Goal: Register for event/course

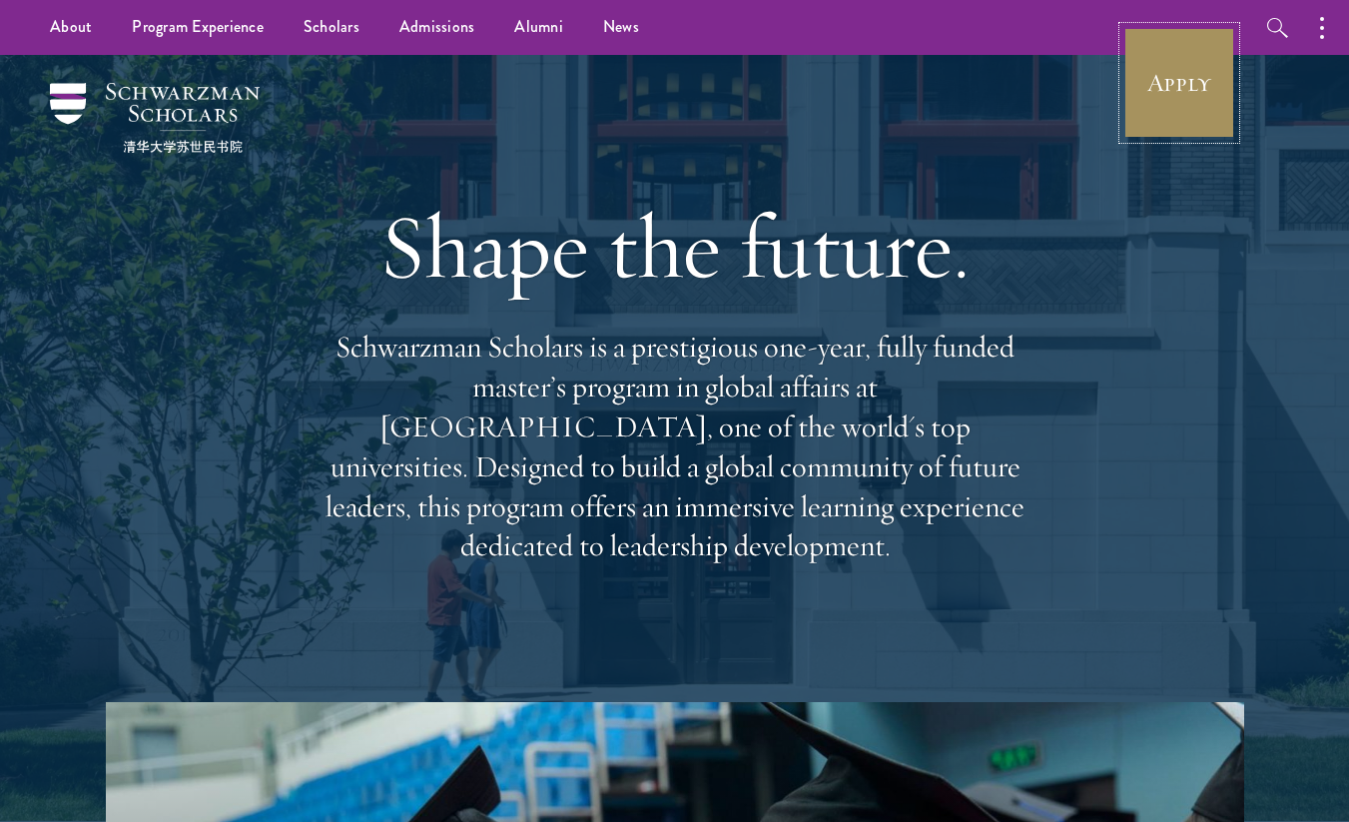
click at [1225, 86] on link "Apply" at bounding box center [1179, 83] width 112 height 112
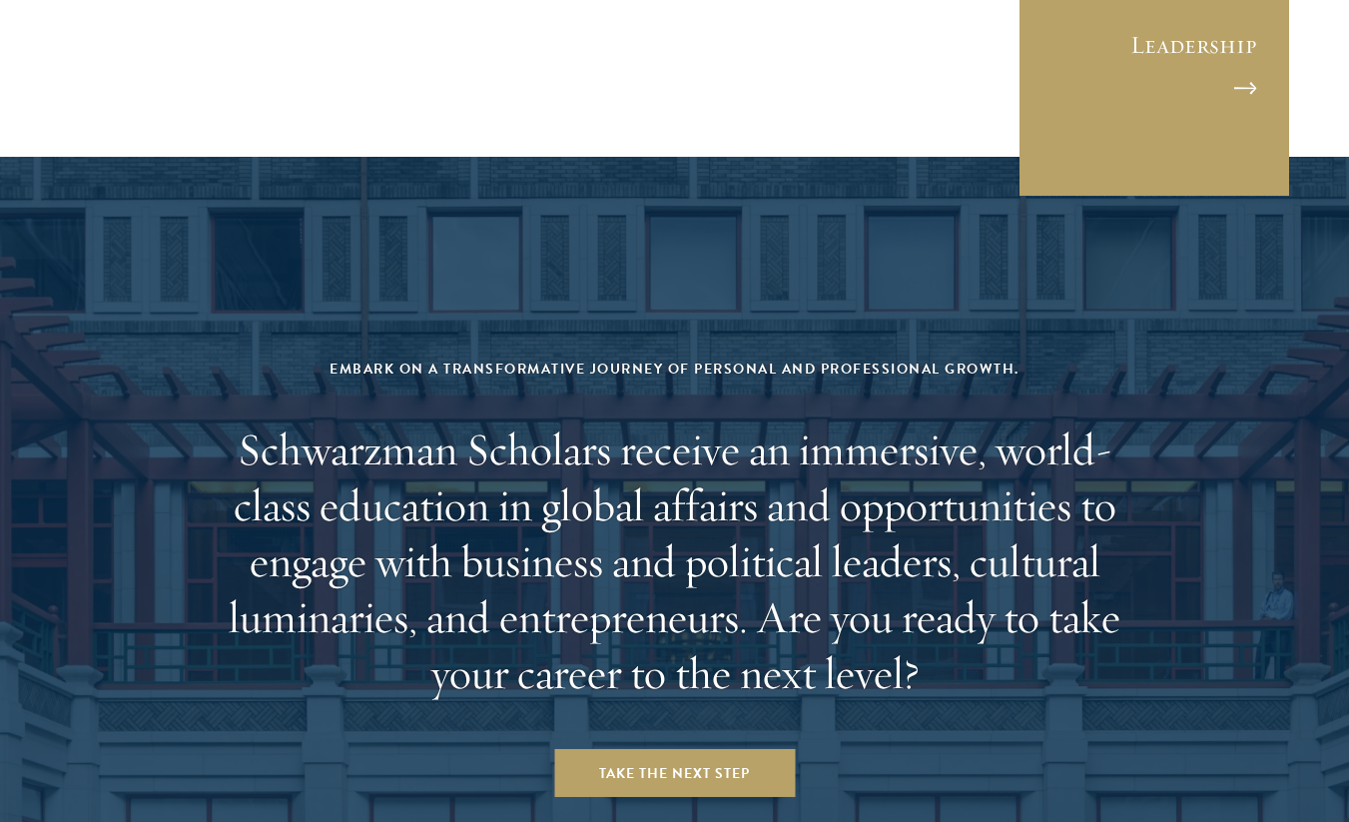
scroll to position [8069, 0]
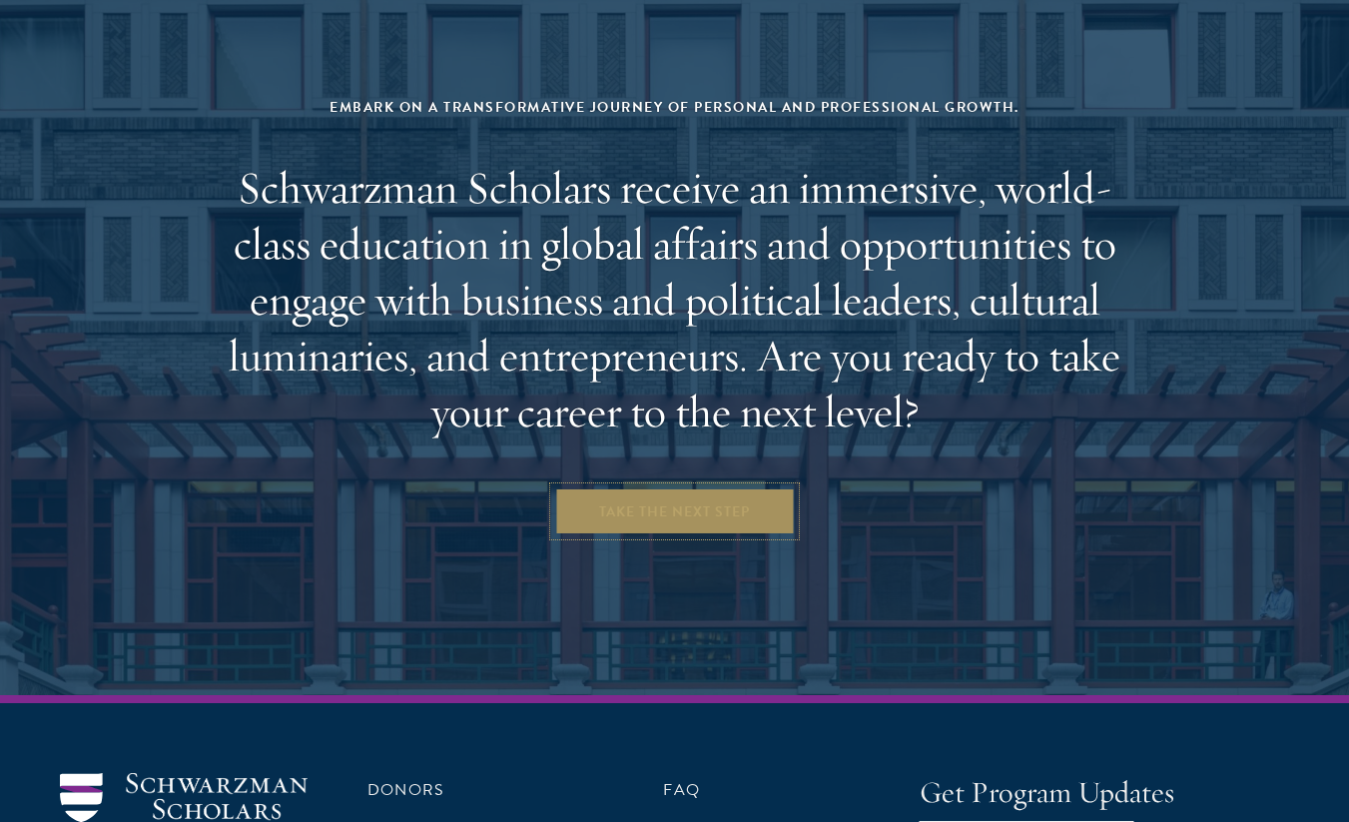
click at [646, 487] on link "Take the Next Step" at bounding box center [674, 511] width 241 height 48
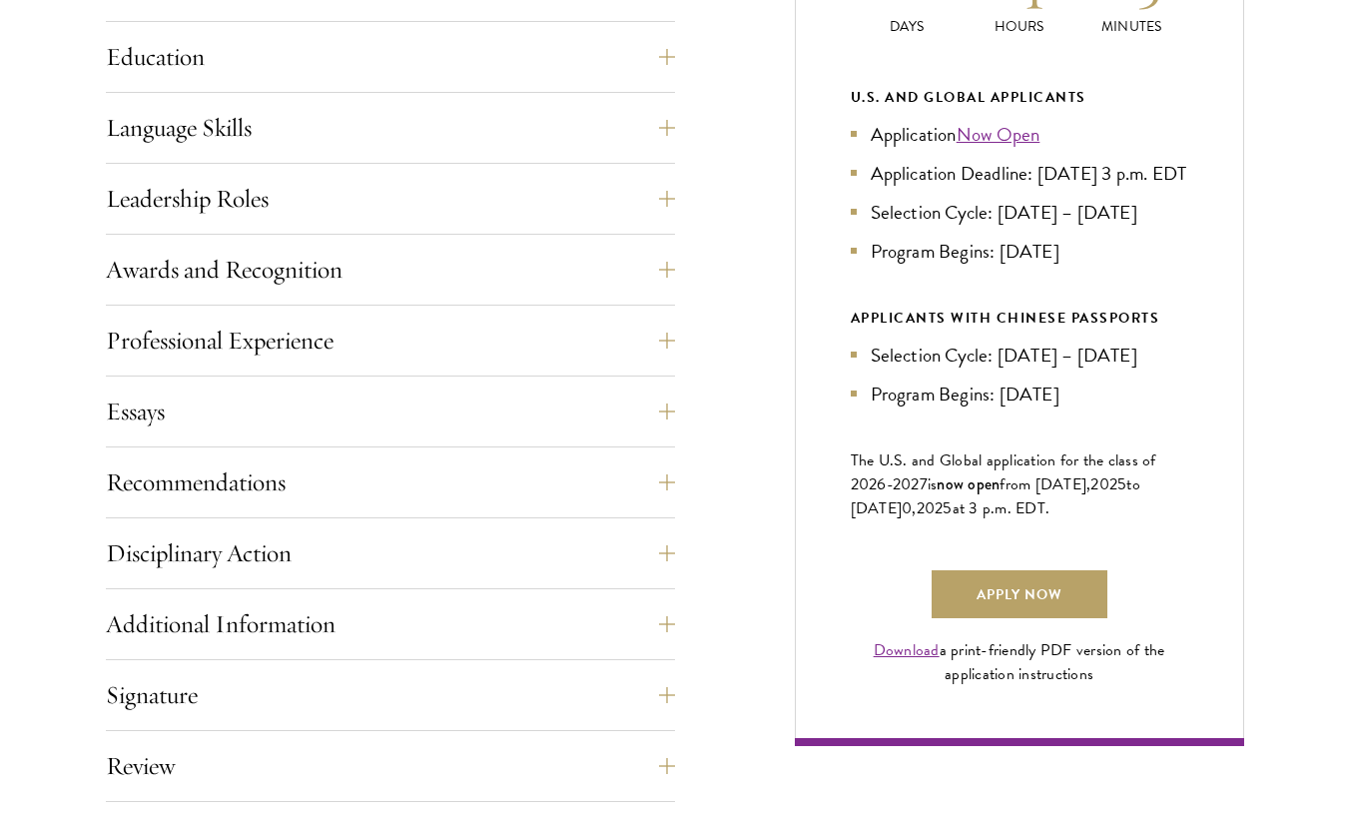
scroll to position [1099, 0]
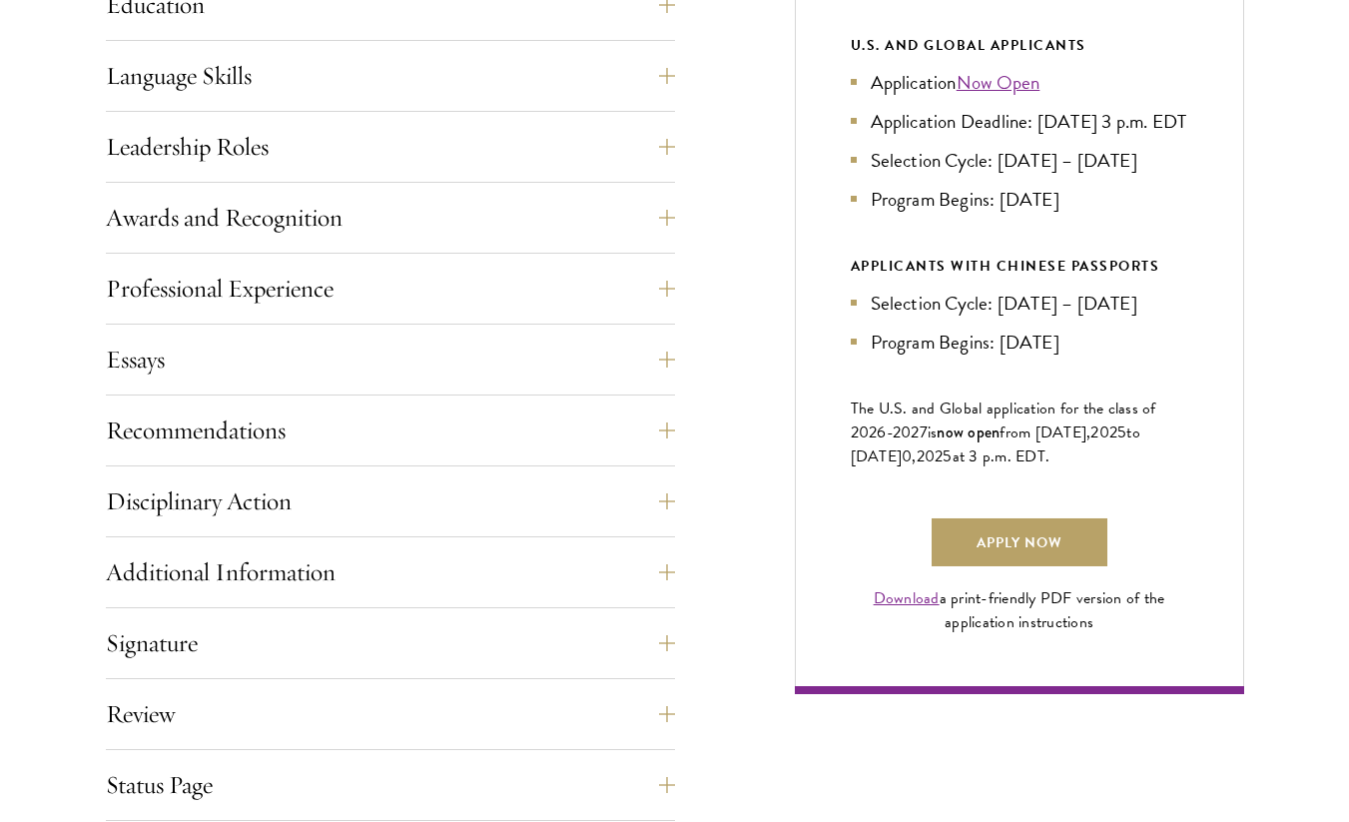
click at [176, 328] on div "Application Home Page The online application form must be completed in English.…" at bounding box center [390, 329] width 569 height 1123
click at [176, 353] on button "Essays" at bounding box center [405, 359] width 569 height 48
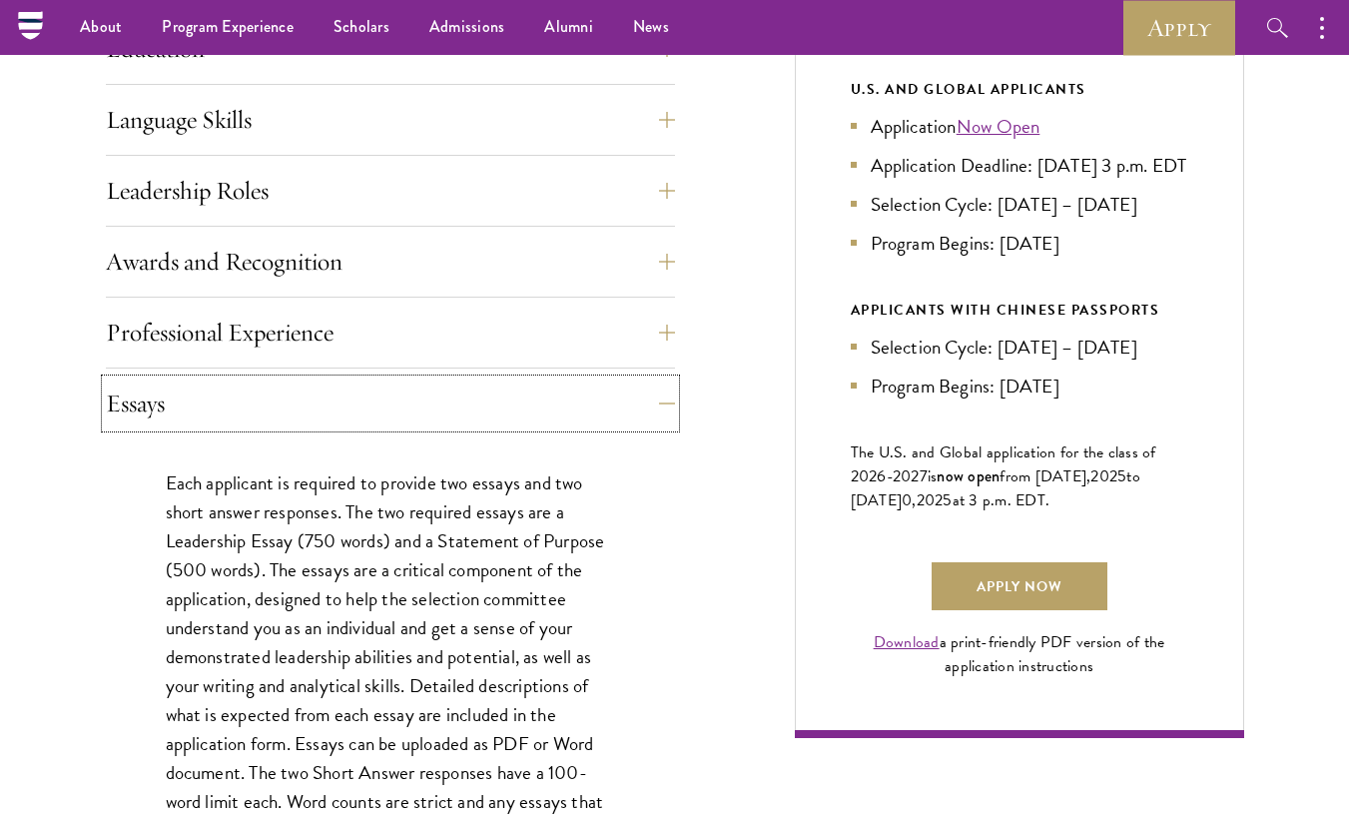
scroll to position [882, 0]
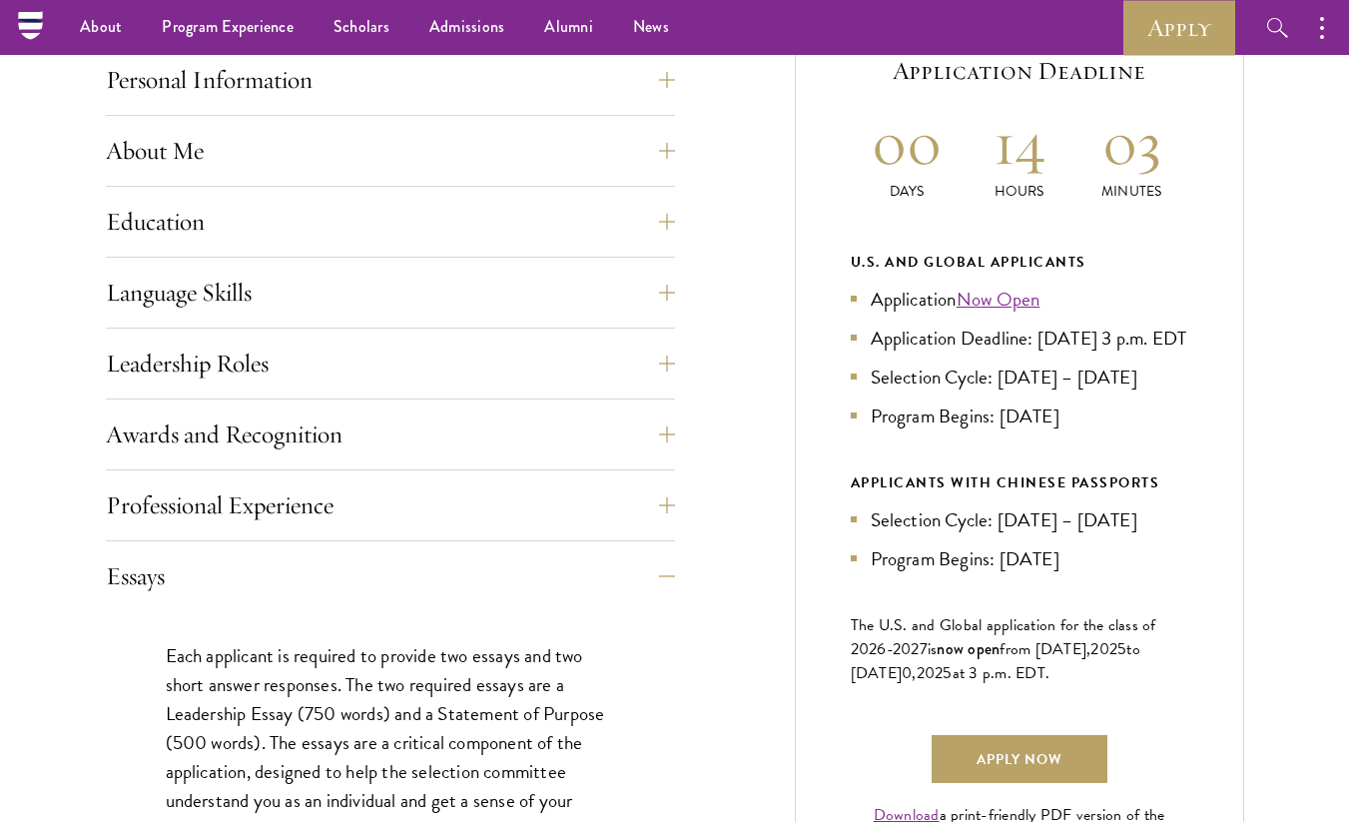
click at [78, 662] on div "Start the Process Take the first step toward joining a global community that wi…" at bounding box center [674, 728] width 1349 height 2059
click at [255, 516] on button "Professional Experience" at bounding box center [405, 505] width 569 height 48
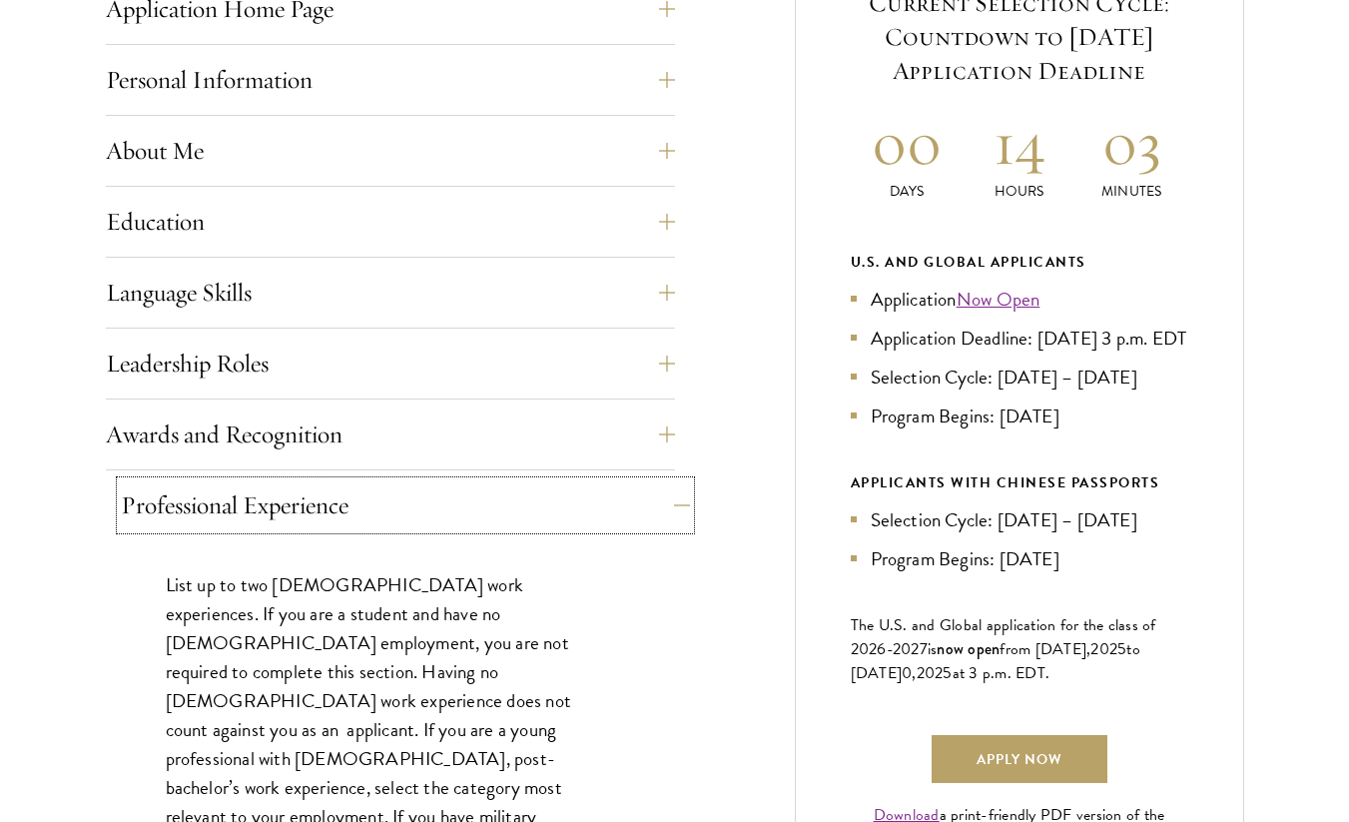
scroll to position [1258, 0]
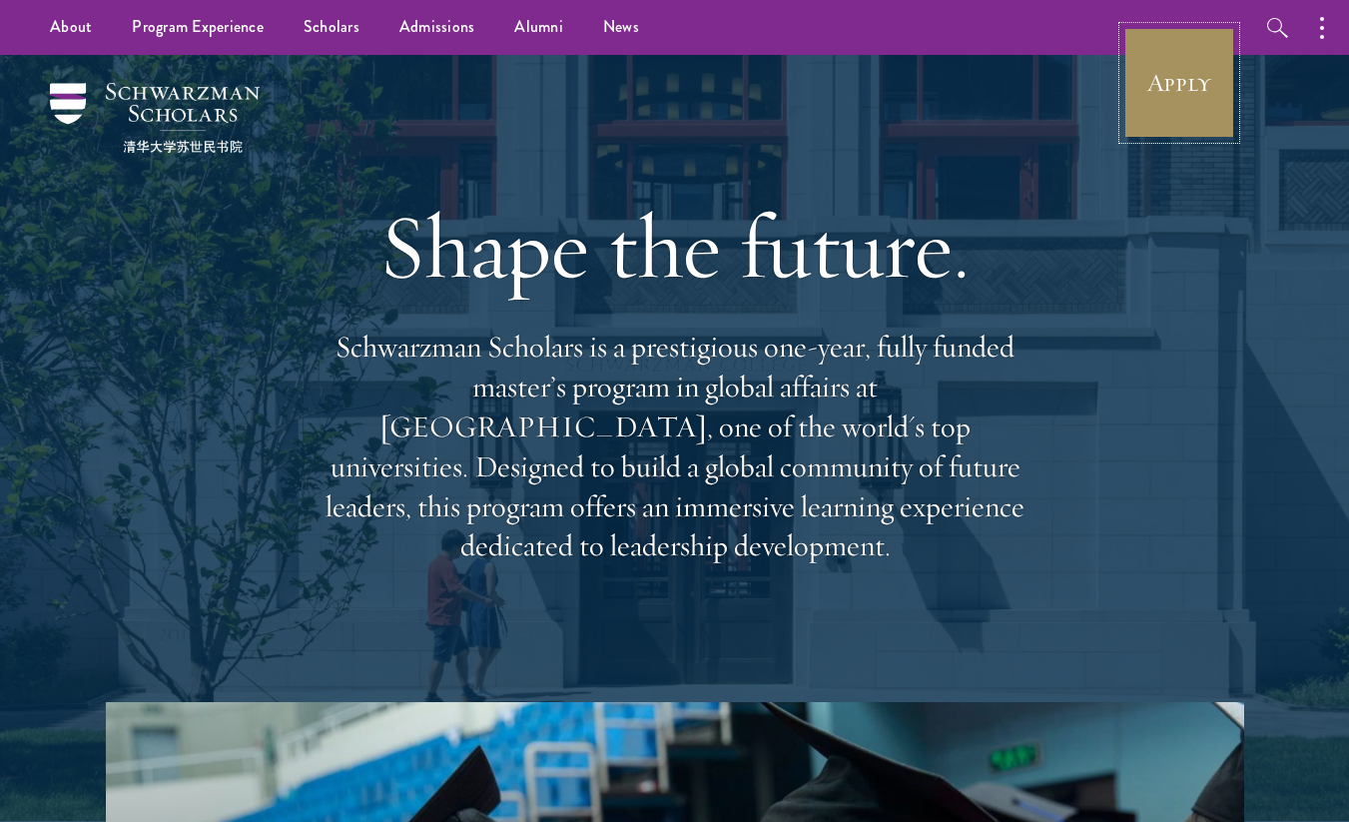
click at [1156, 89] on link "Apply" at bounding box center [1179, 83] width 112 height 112
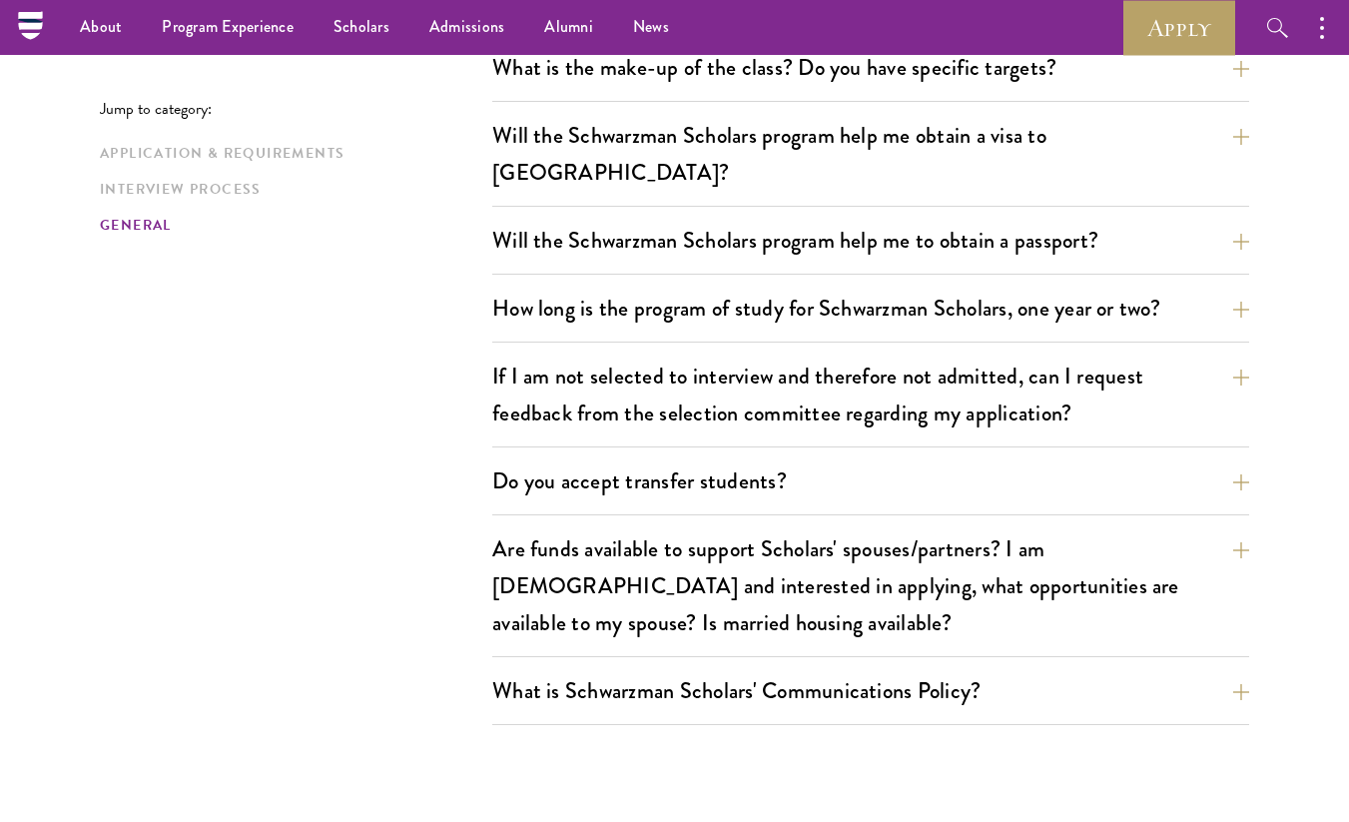
scroll to position [2976, 0]
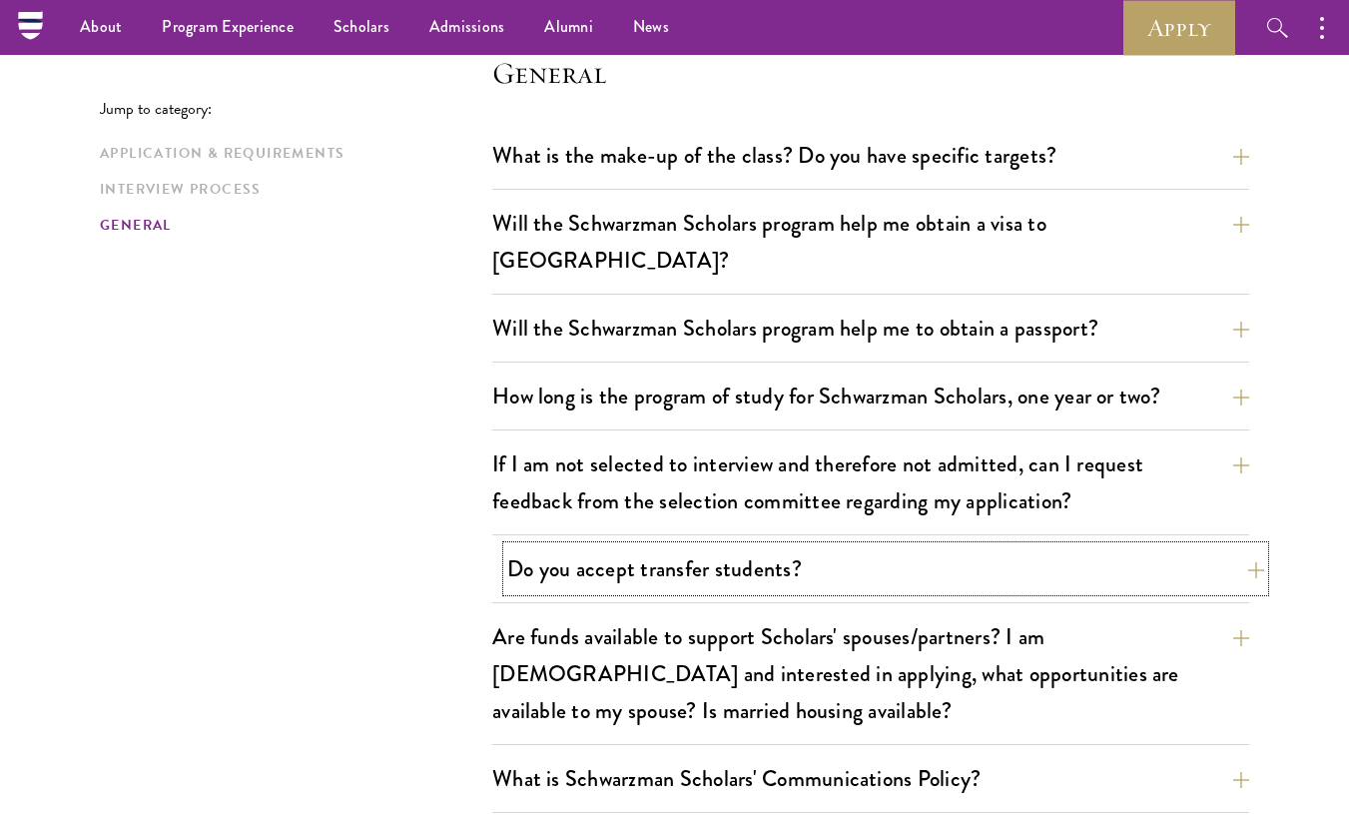
click at [687, 546] on button "Do you accept transfer students?" at bounding box center [885, 568] width 757 height 45
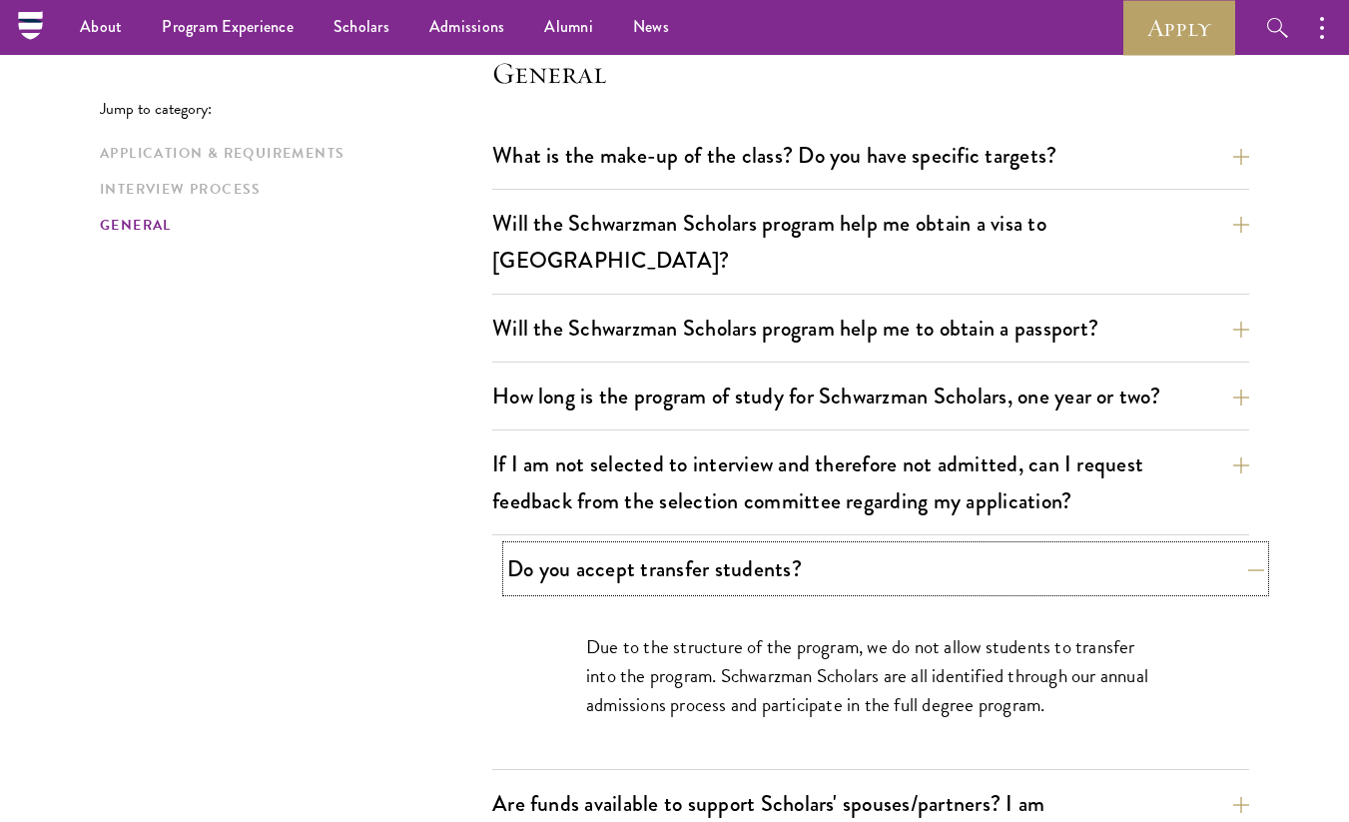
click at [660, 548] on button "Do you accept transfer students?" at bounding box center [885, 568] width 757 height 45
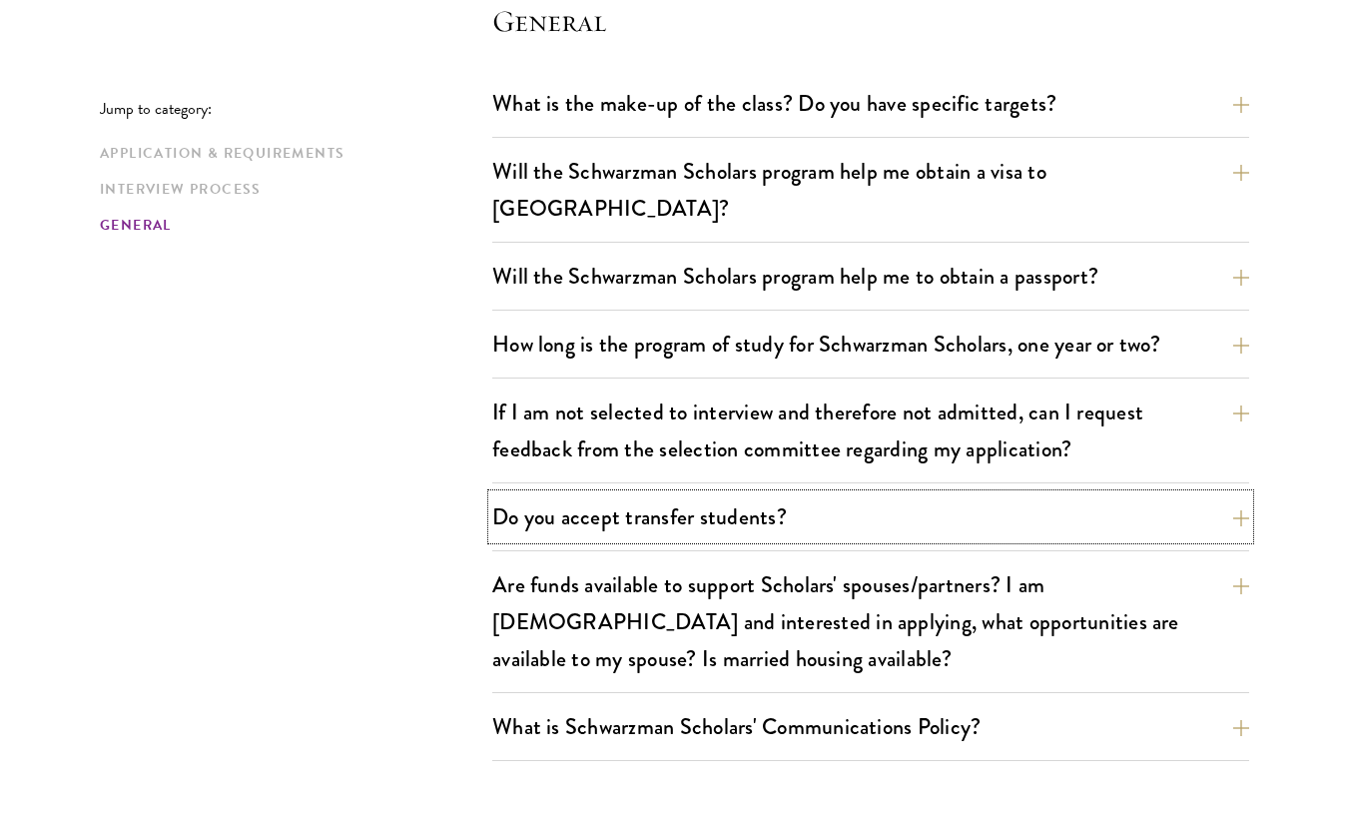
scroll to position [3032, 0]
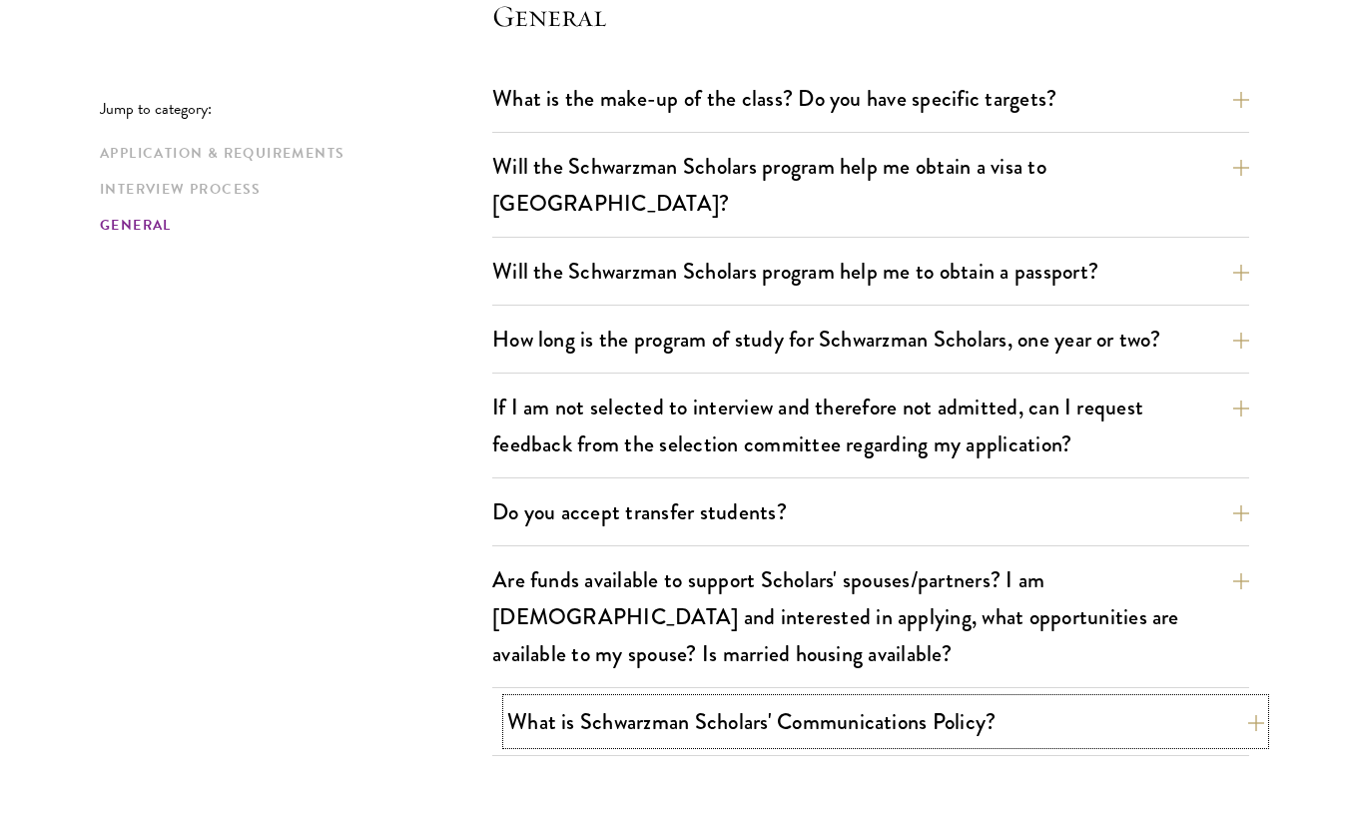
click at [613, 699] on button "What is Schwarzman Scholars' Communications Policy?" at bounding box center [885, 721] width 757 height 45
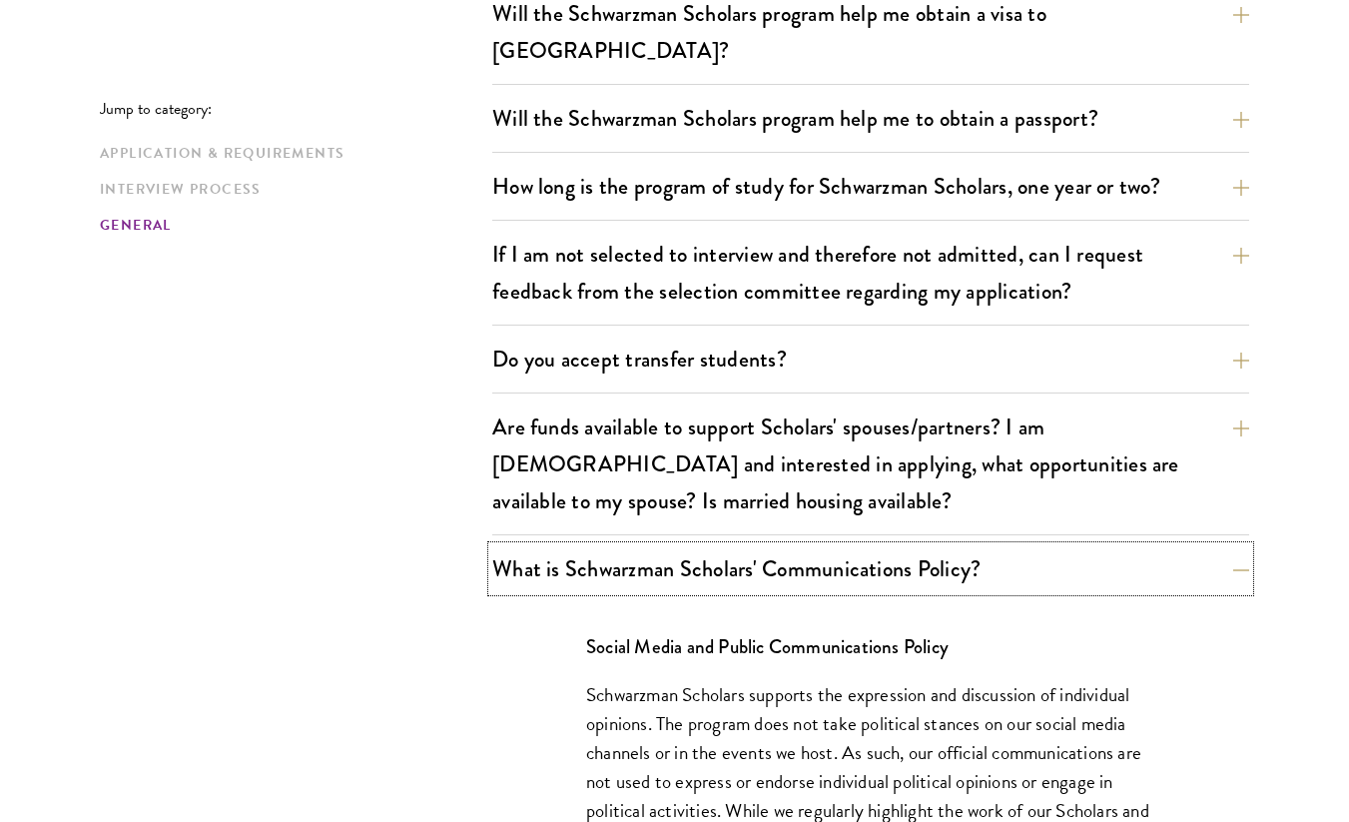
scroll to position [3186, 0]
click at [495, 545] on div "What is Schwarzman Scholars' Communications Policy? Social Media and Public Com…" at bounding box center [870, 821] width 757 height 552
click at [516, 545] on button "What is Schwarzman Scholars' Communications Policy?" at bounding box center [885, 567] width 757 height 45
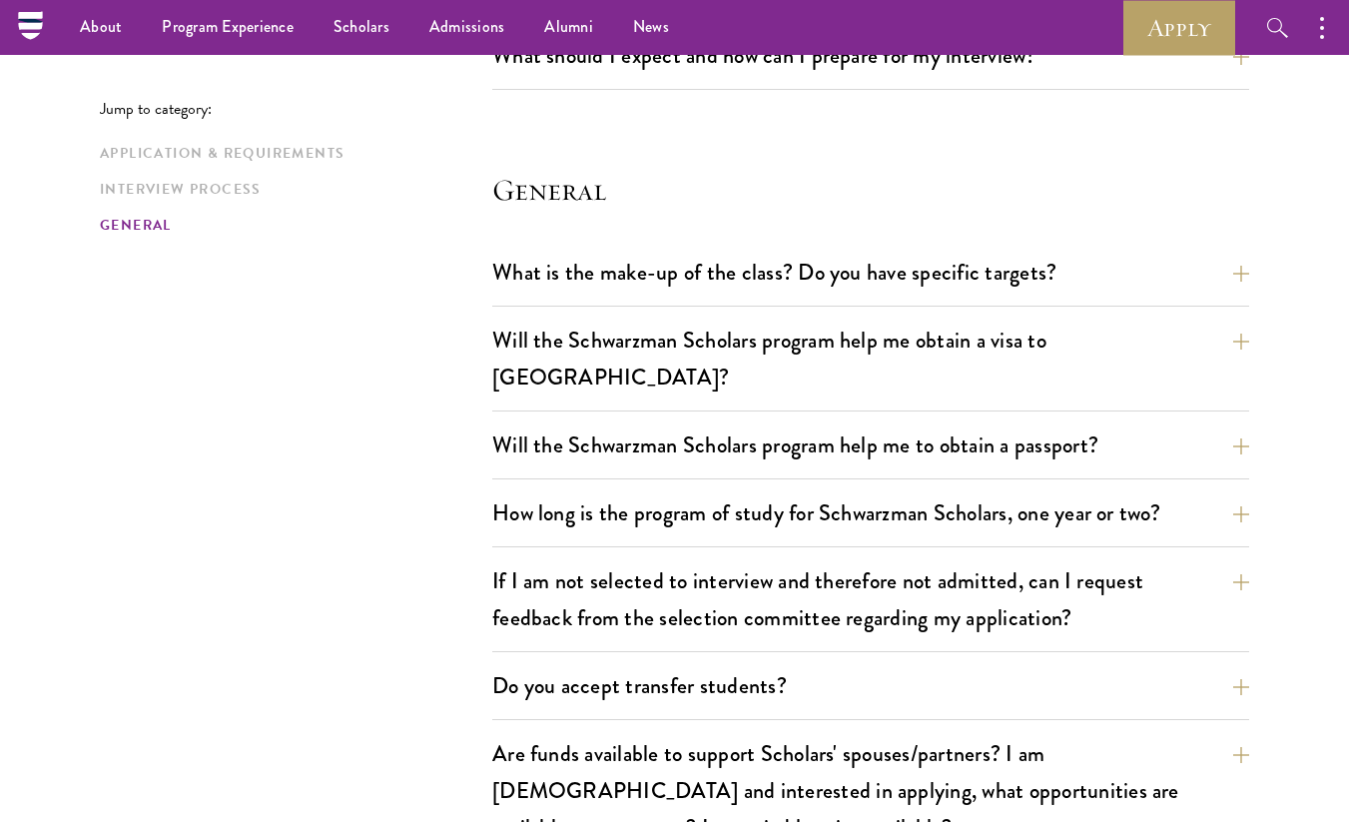
scroll to position [2734, 0]
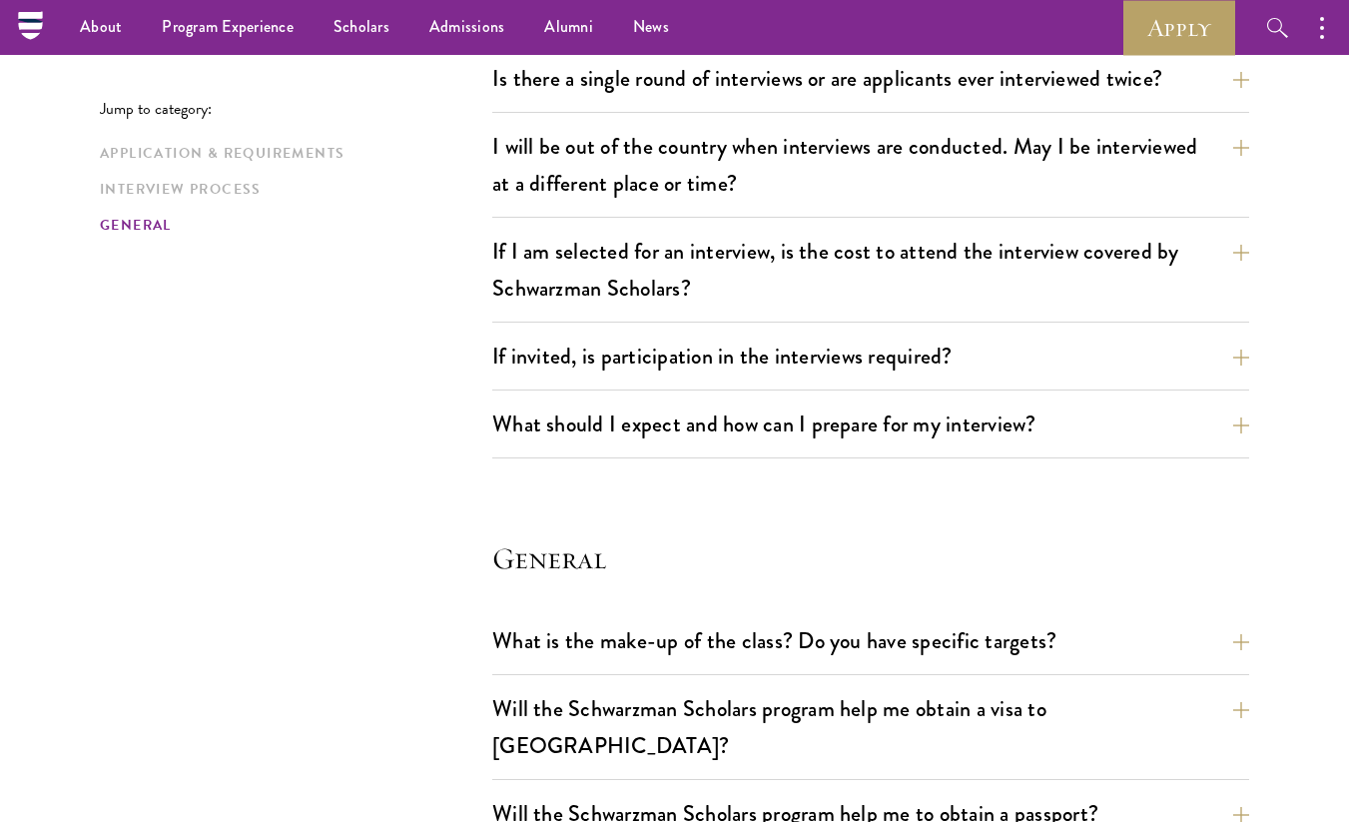
scroll to position [2475, 0]
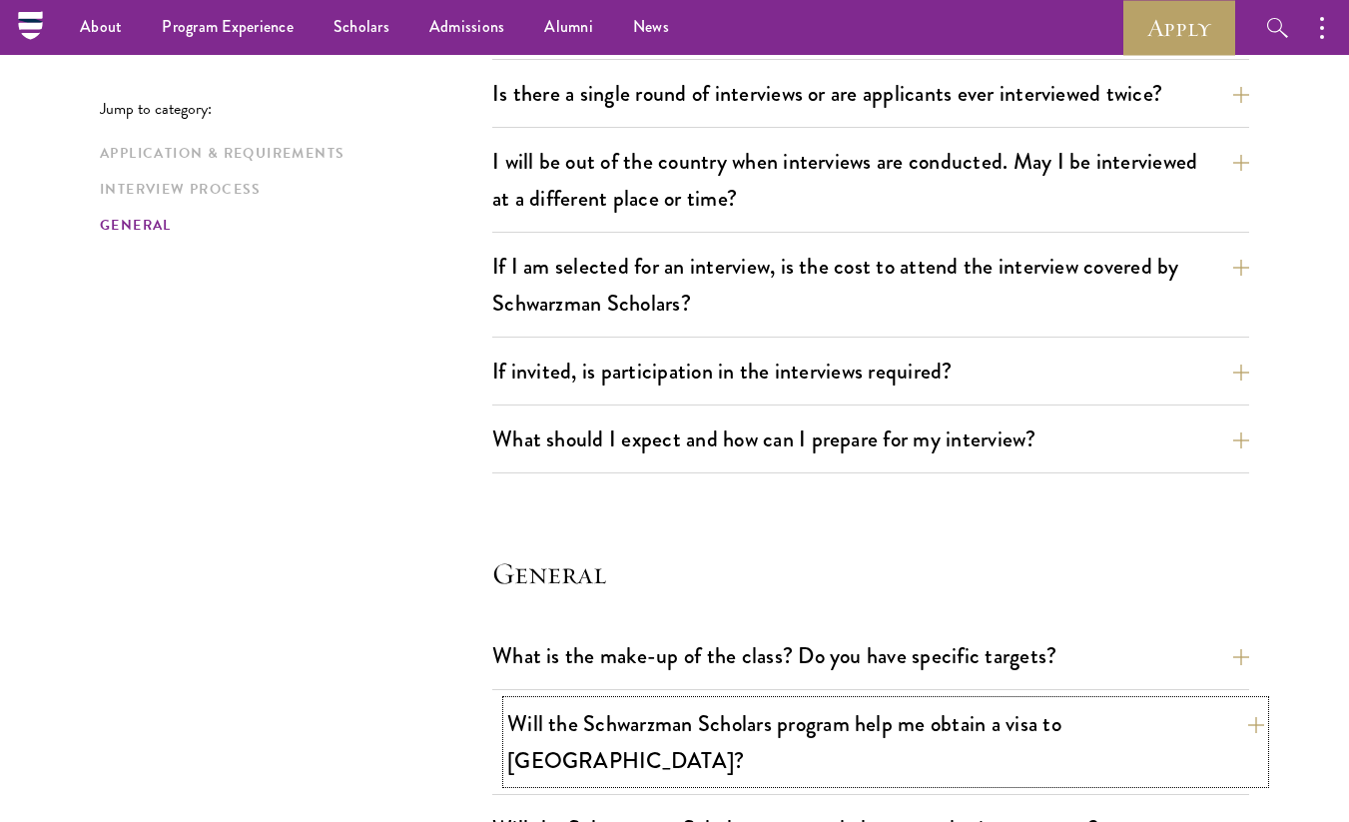
click at [529, 703] on button "Will the Schwarzman Scholars program help me obtain a visa to China?" at bounding box center [885, 742] width 757 height 82
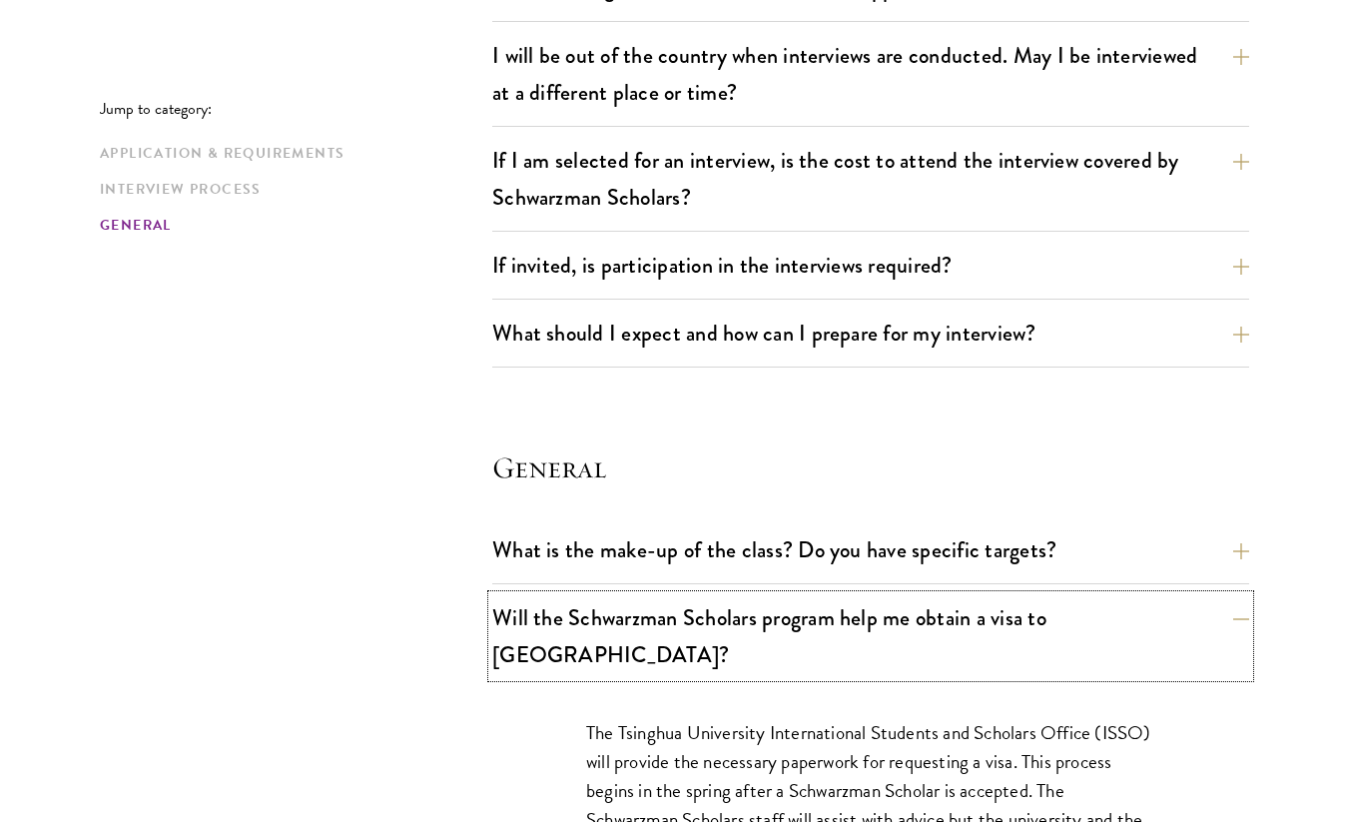
scroll to position [2583, 0]
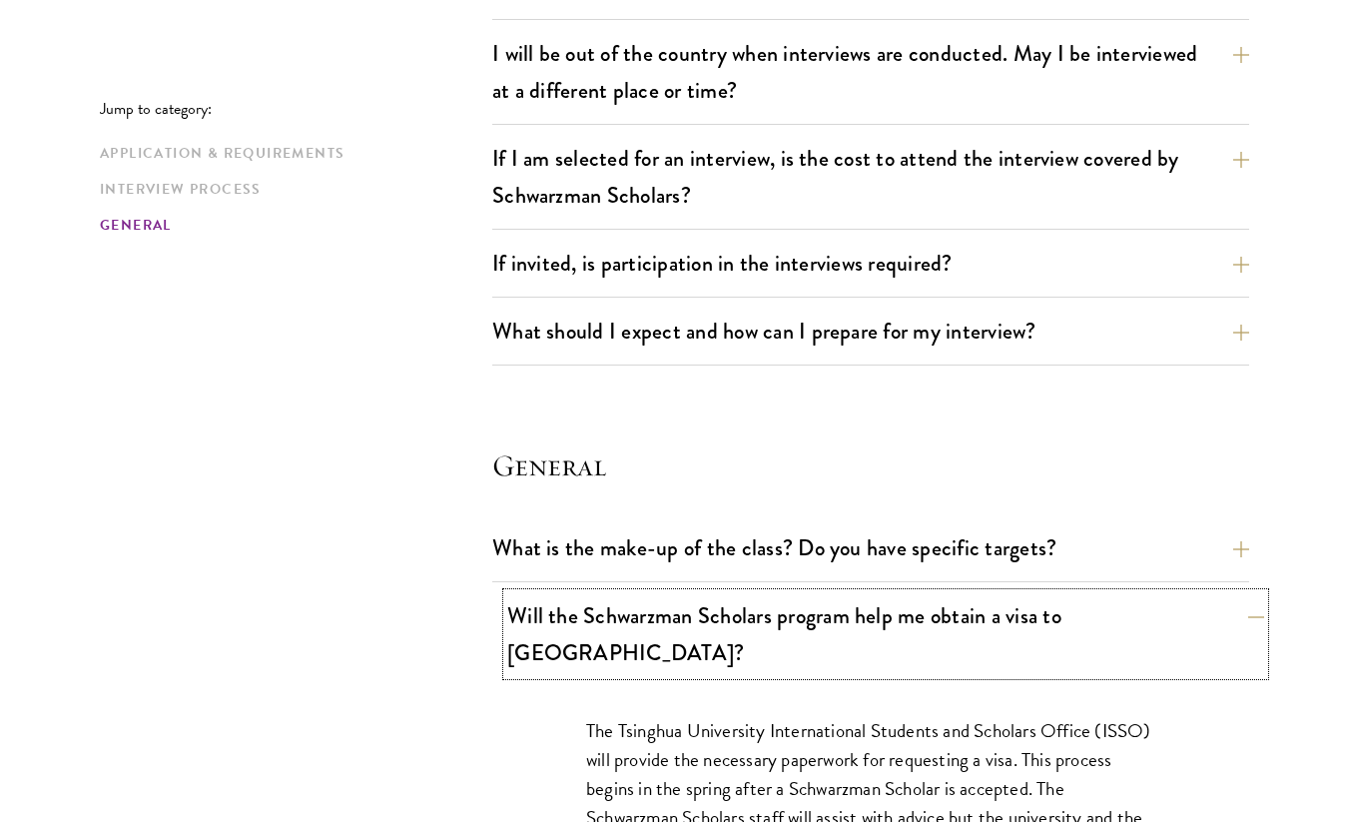
click at [560, 616] on button "Will the Schwarzman Scholars program help me obtain a visa to China?" at bounding box center [885, 634] width 757 height 82
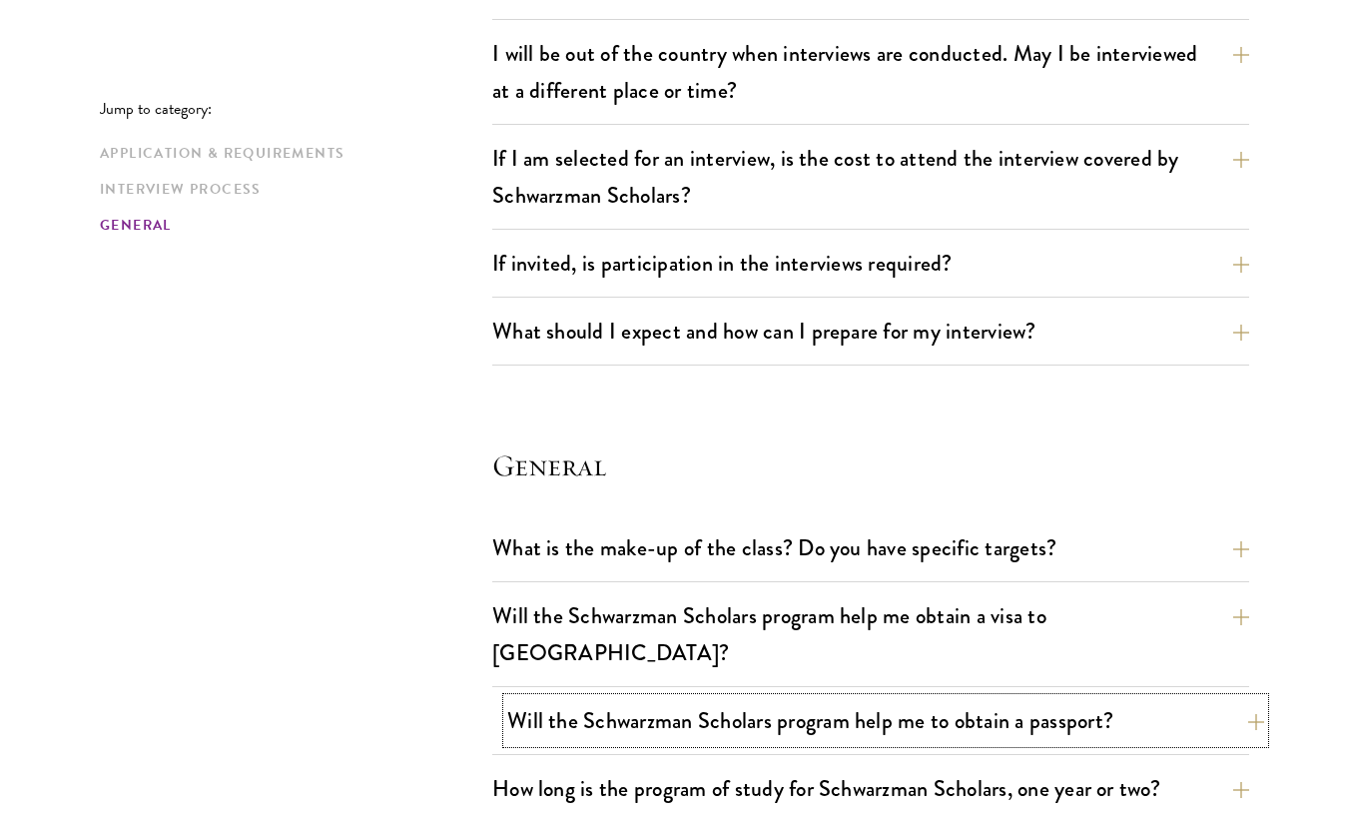
click at [589, 698] on button "Will the Schwarzman Scholars program help me to obtain a passport?" at bounding box center [885, 720] width 757 height 45
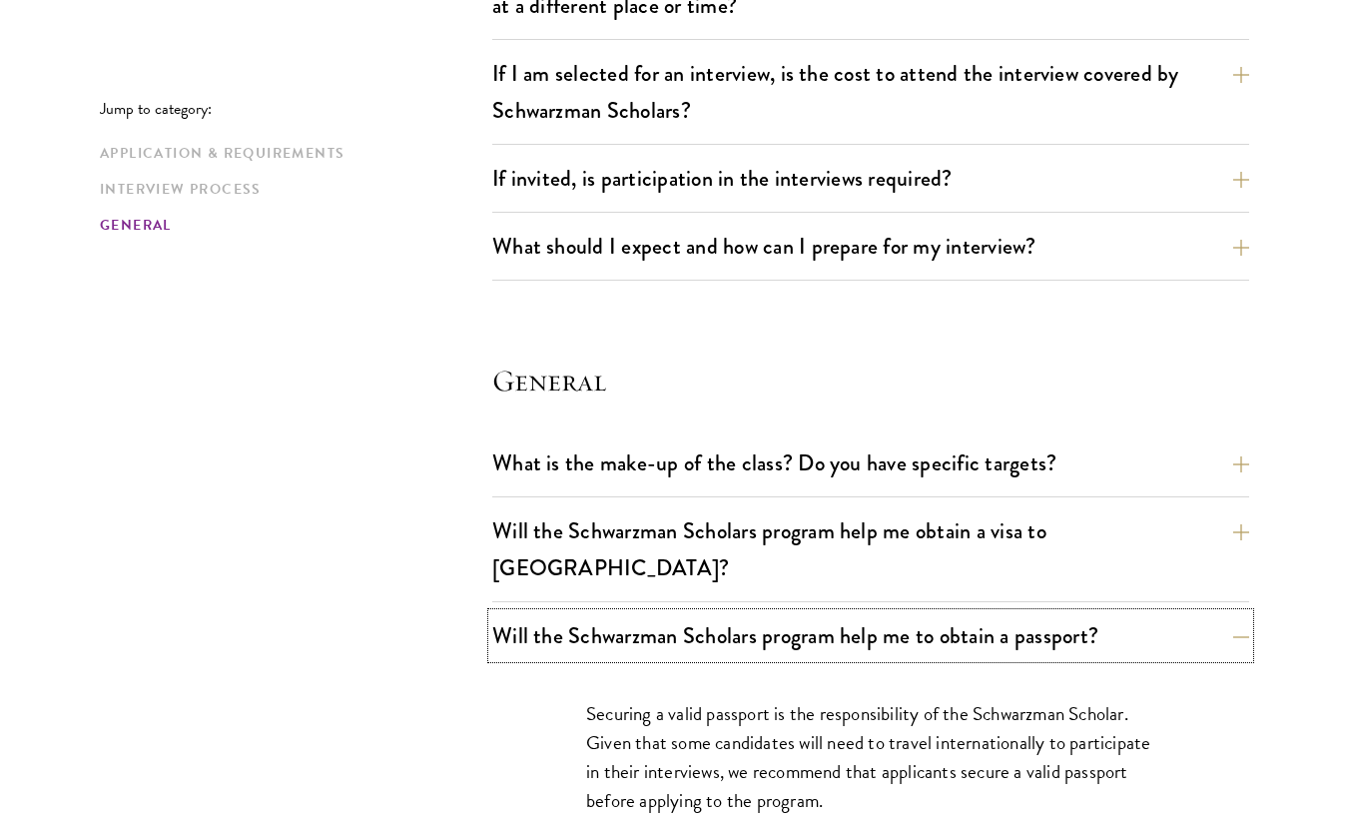
scroll to position [2738, 0]
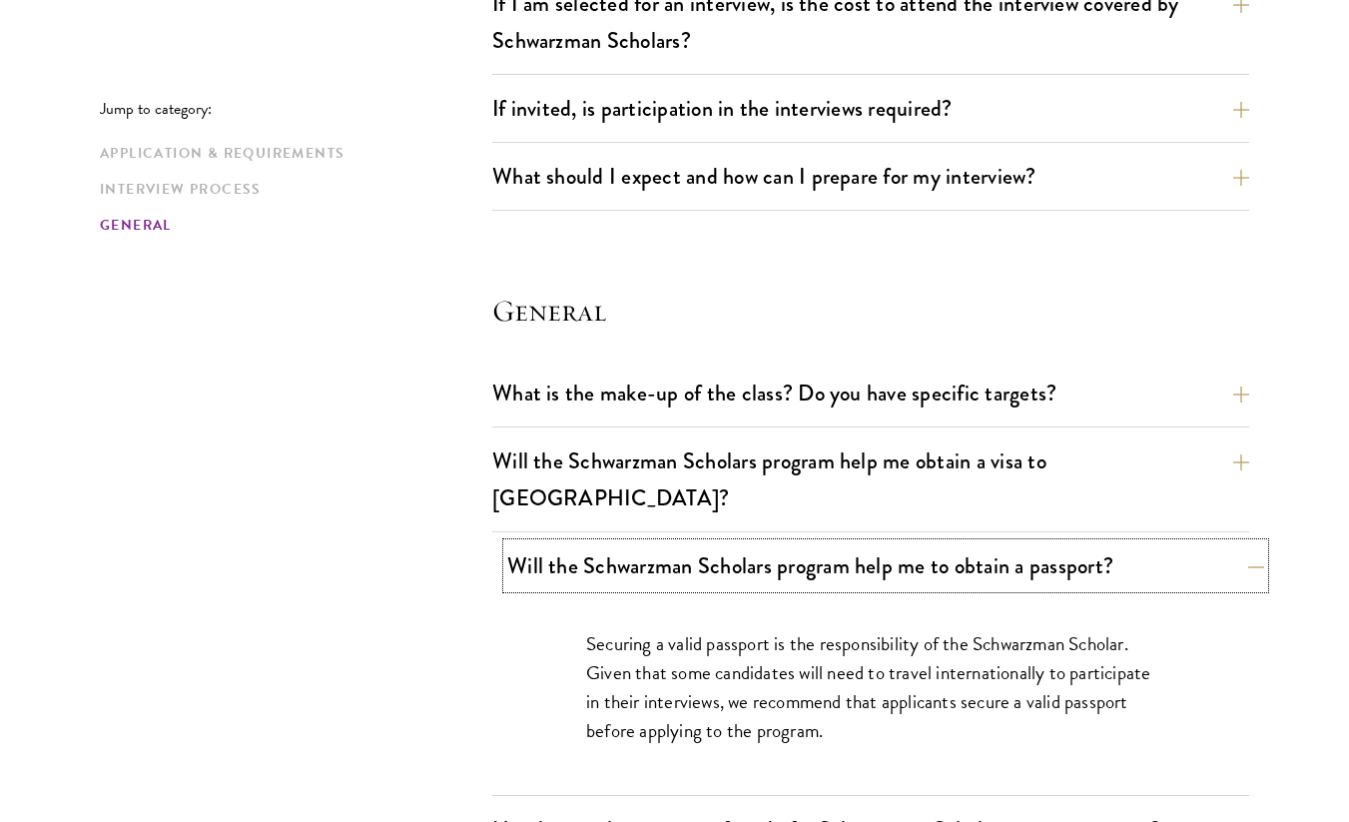
click at [779, 543] on button "Will the Schwarzman Scholars program help me to obtain a passport?" at bounding box center [885, 565] width 757 height 45
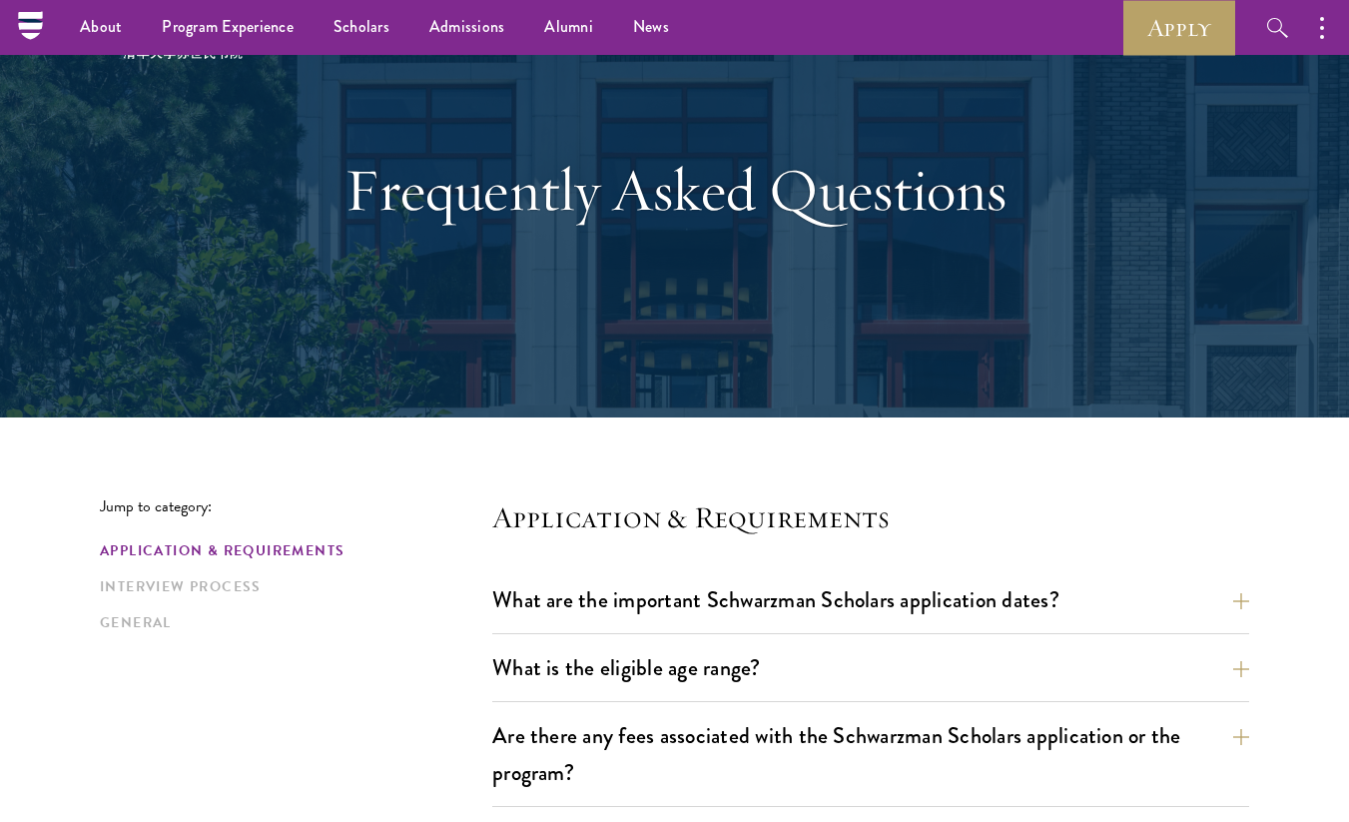
scroll to position [0, 0]
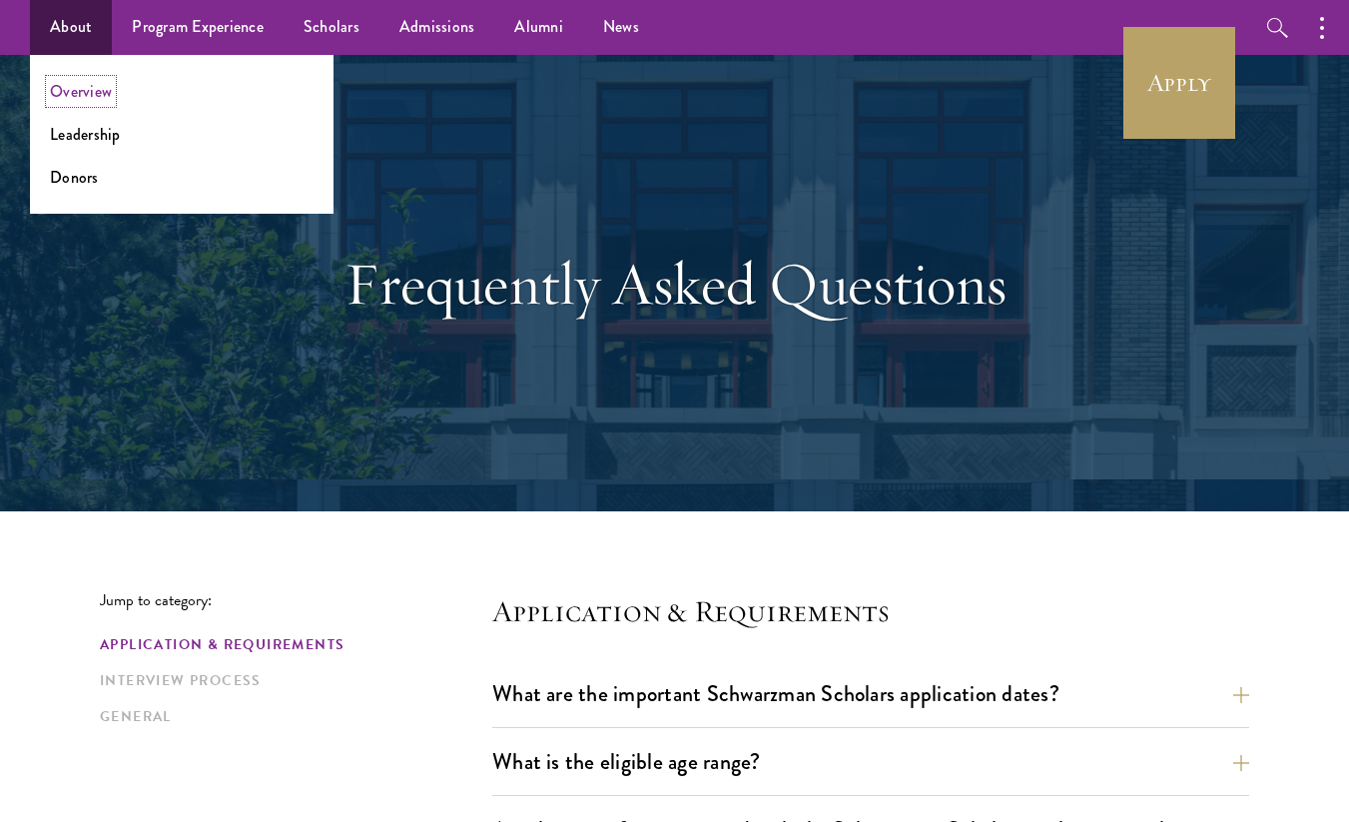
click at [71, 90] on link "Overview" at bounding box center [81, 91] width 62 height 23
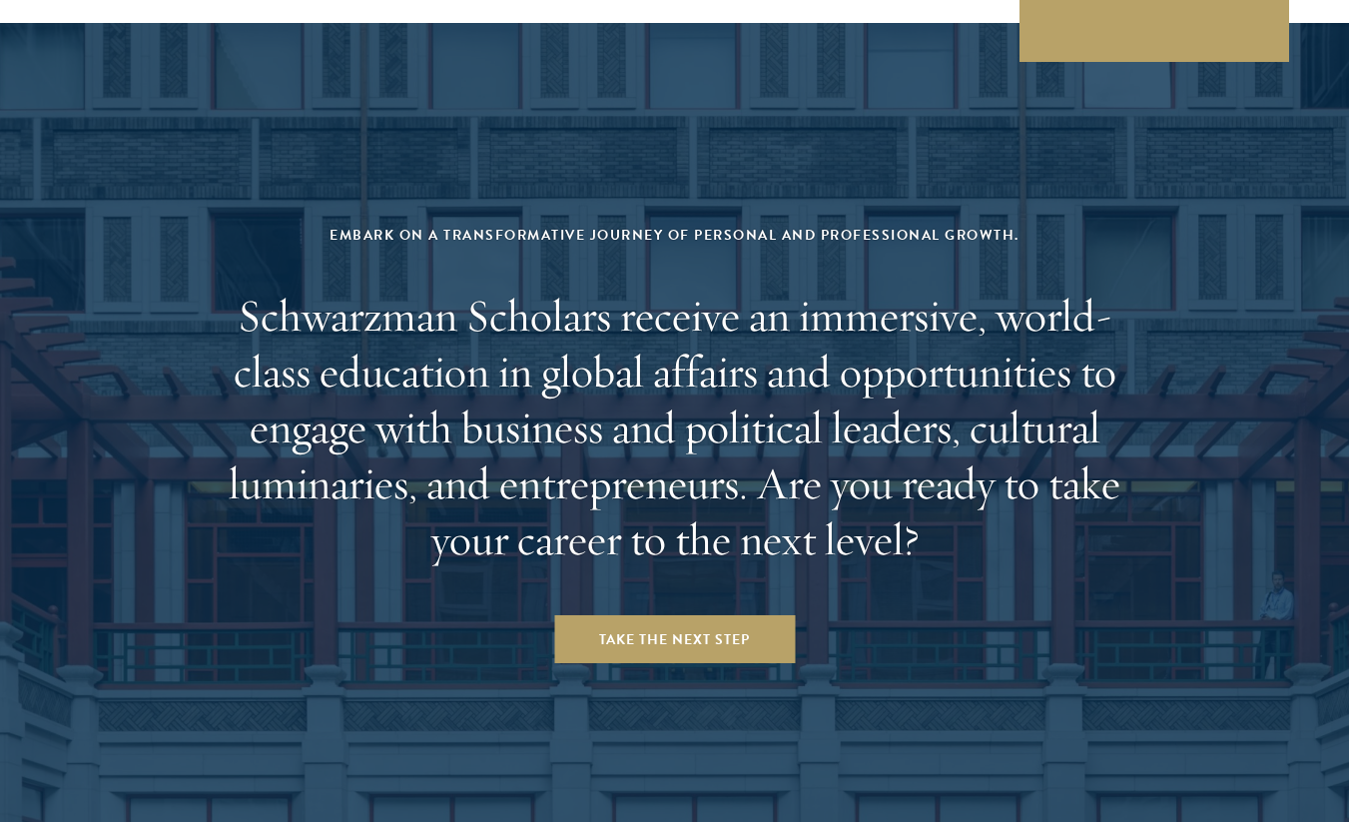
scroll to position [8165, 0]
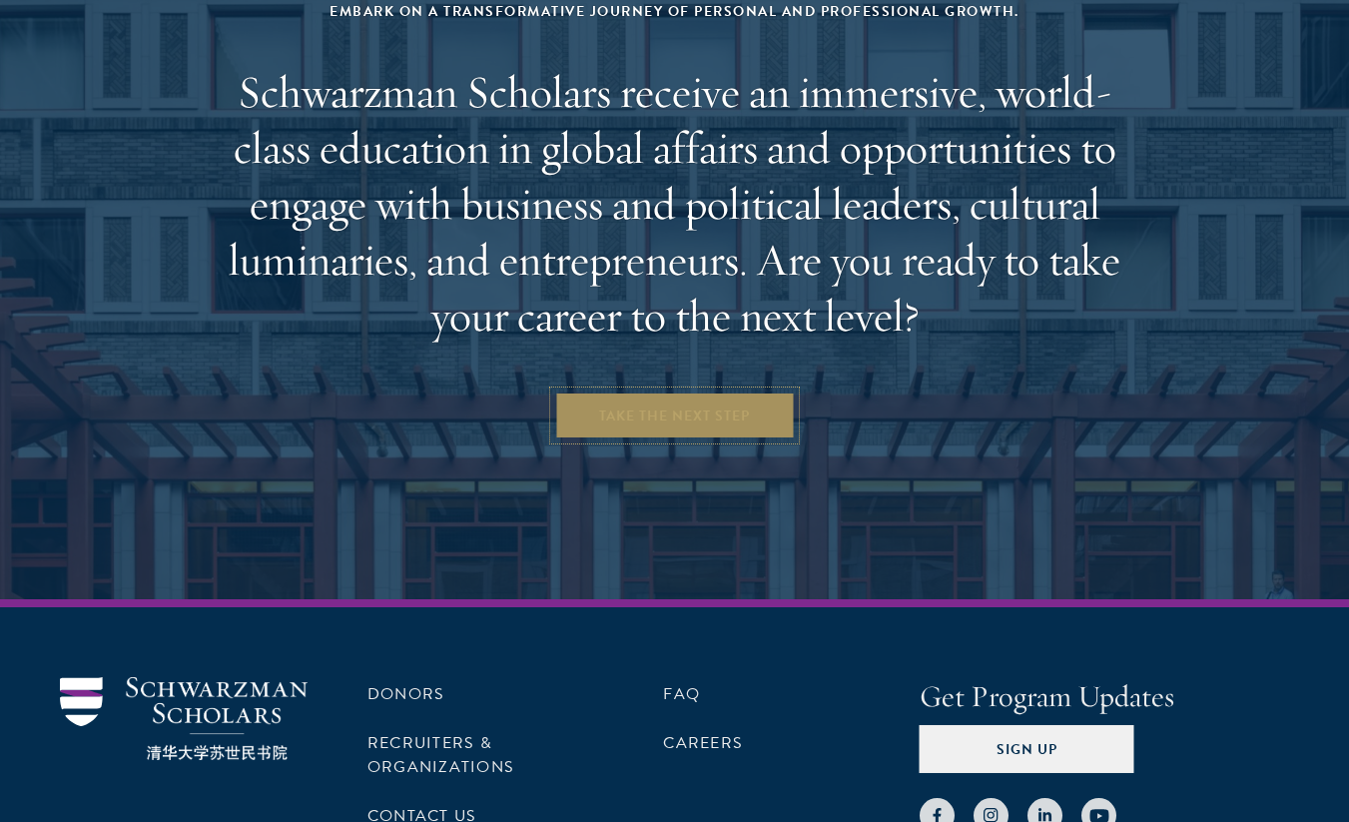
click at [662, 391] on link "Take the Next Step" at bounding box center [674, 415] width 241 height 48
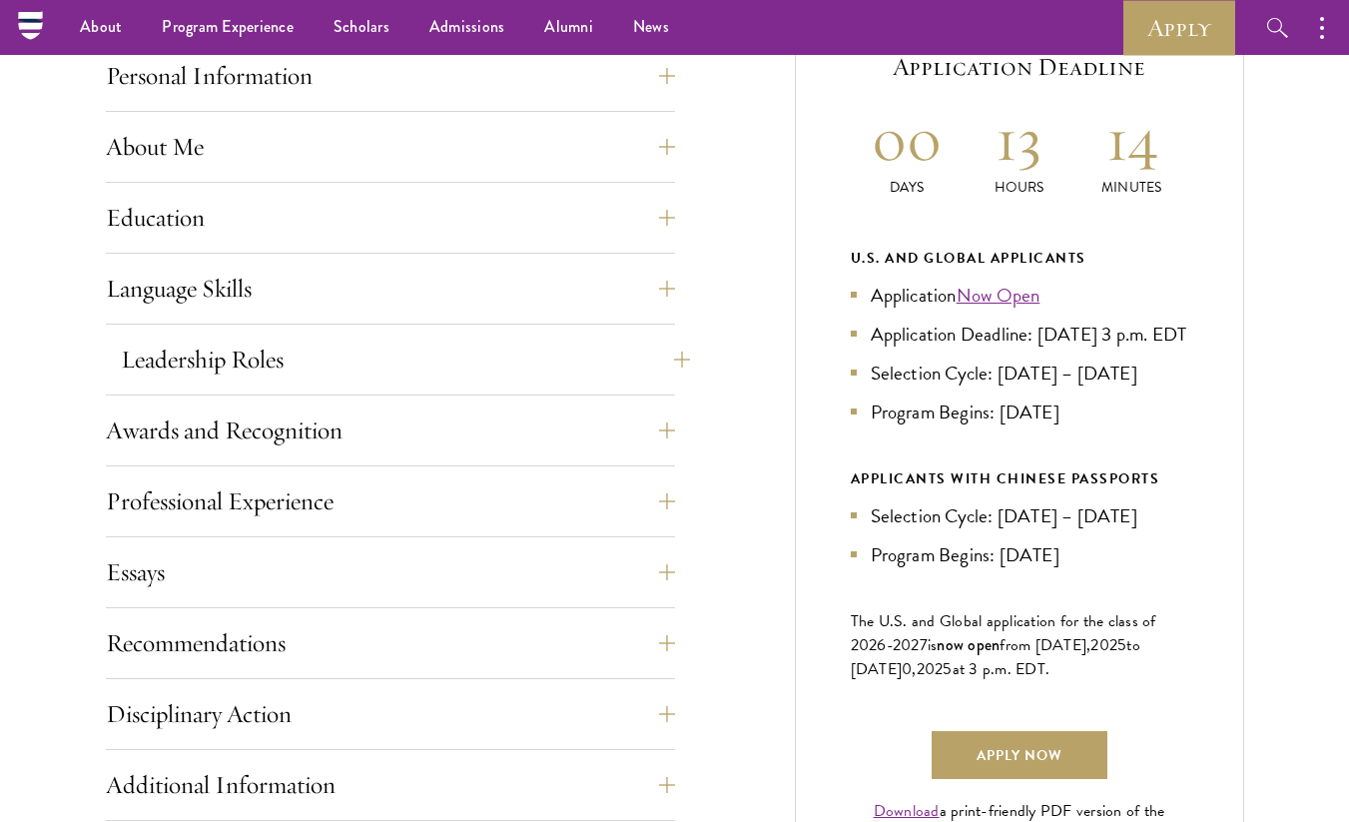
scroll to position [838, 0]
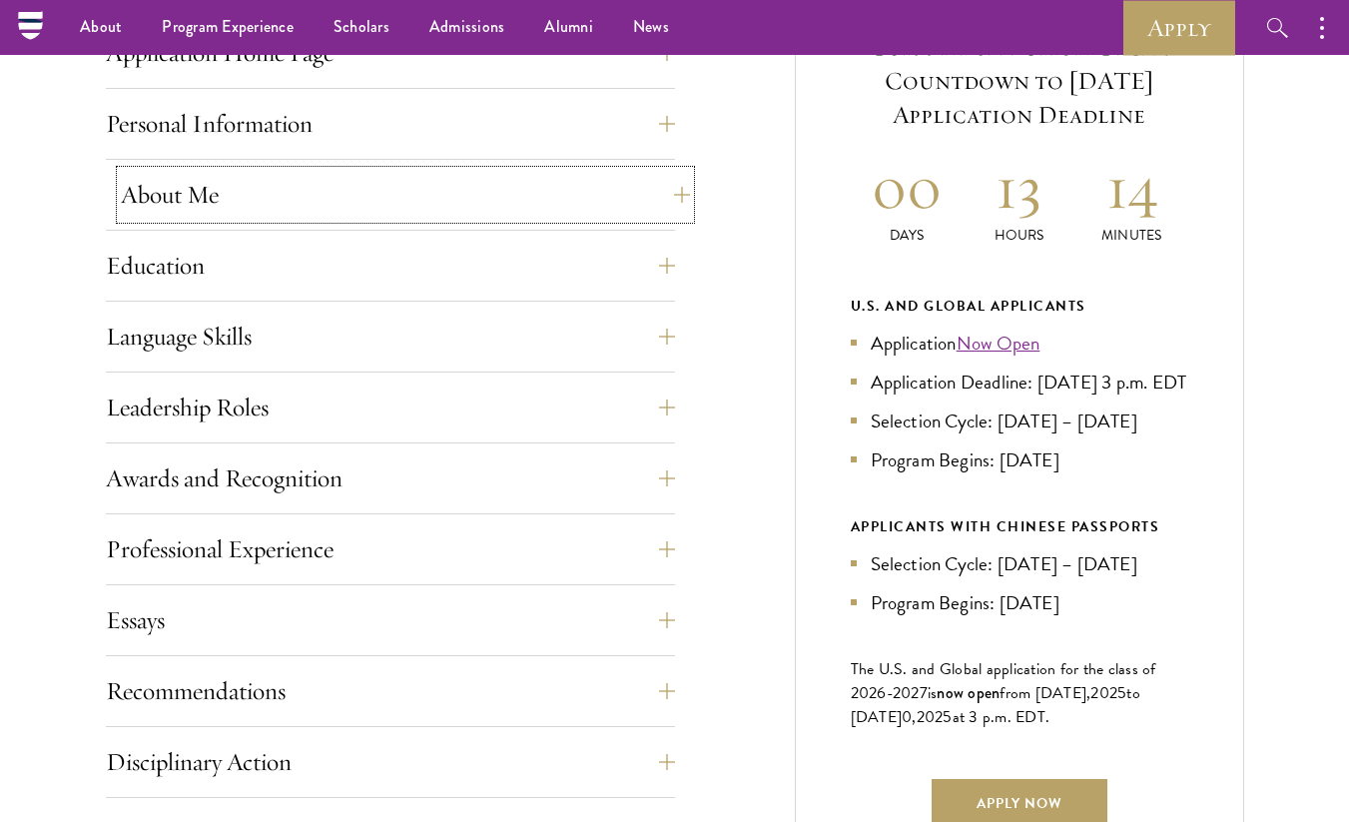
click at [144, 215] on button "About Me" at bounding box center [405, 195] width 569 height 48
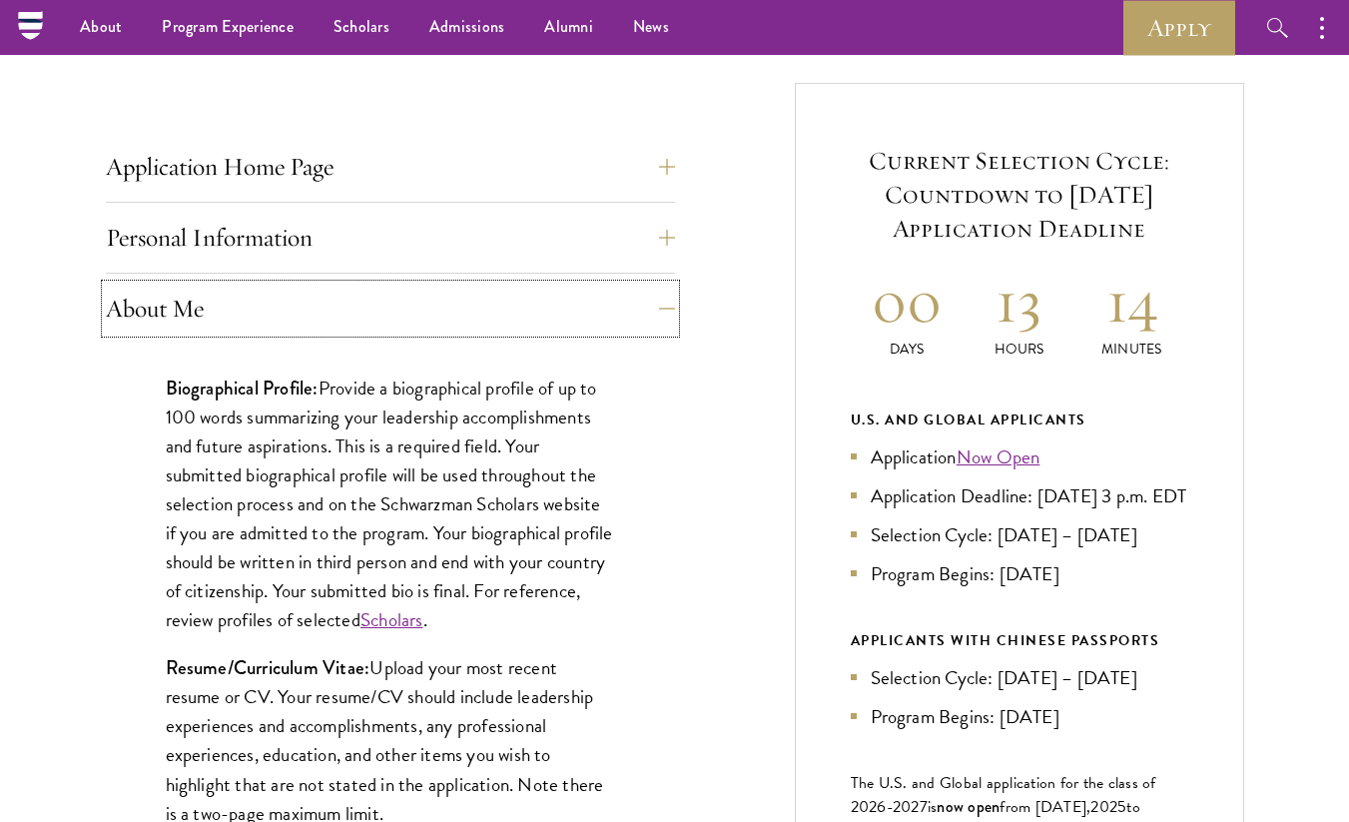
scroll to position [611, 0]
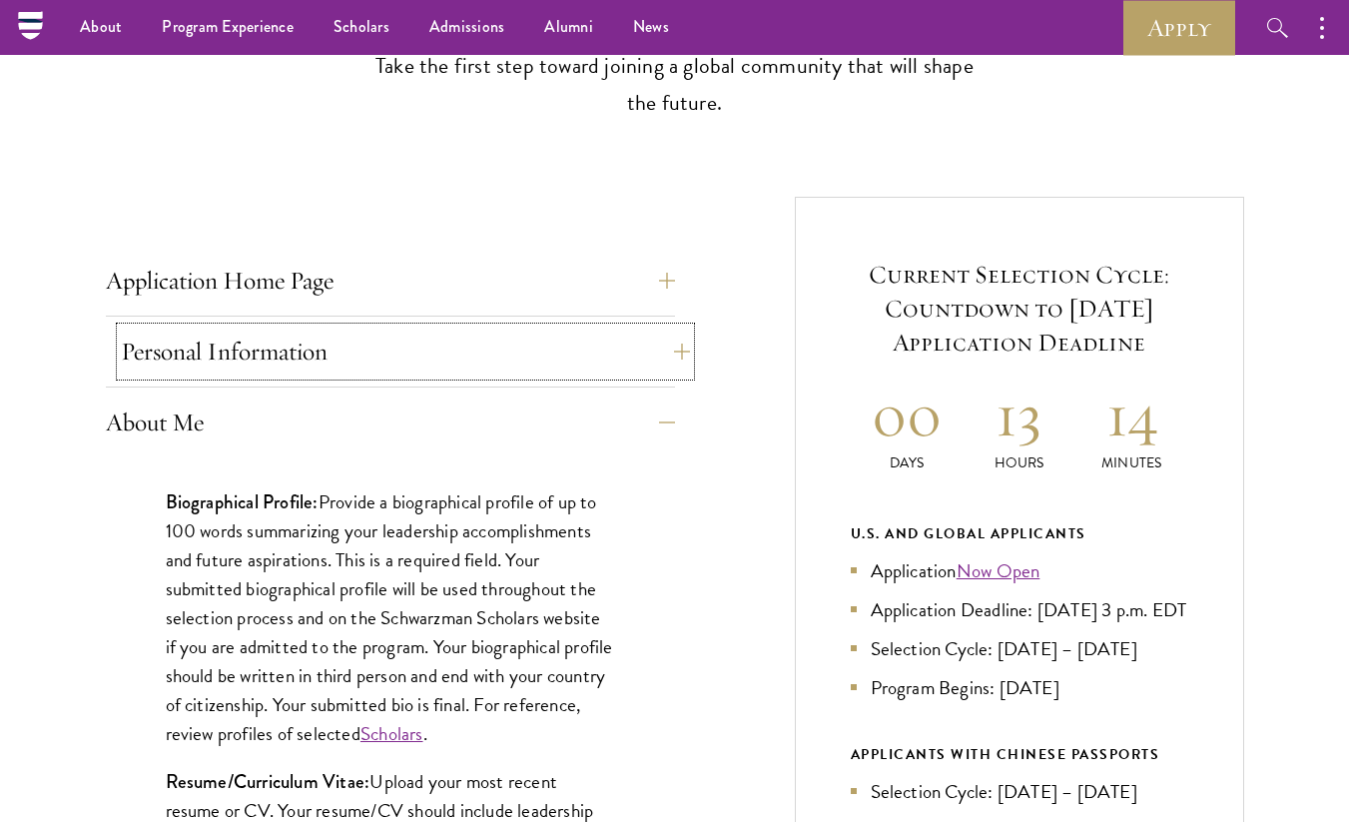
click at [173, 352] on button "Personal Information" at bounding box center [405, 351] width 569 height 48
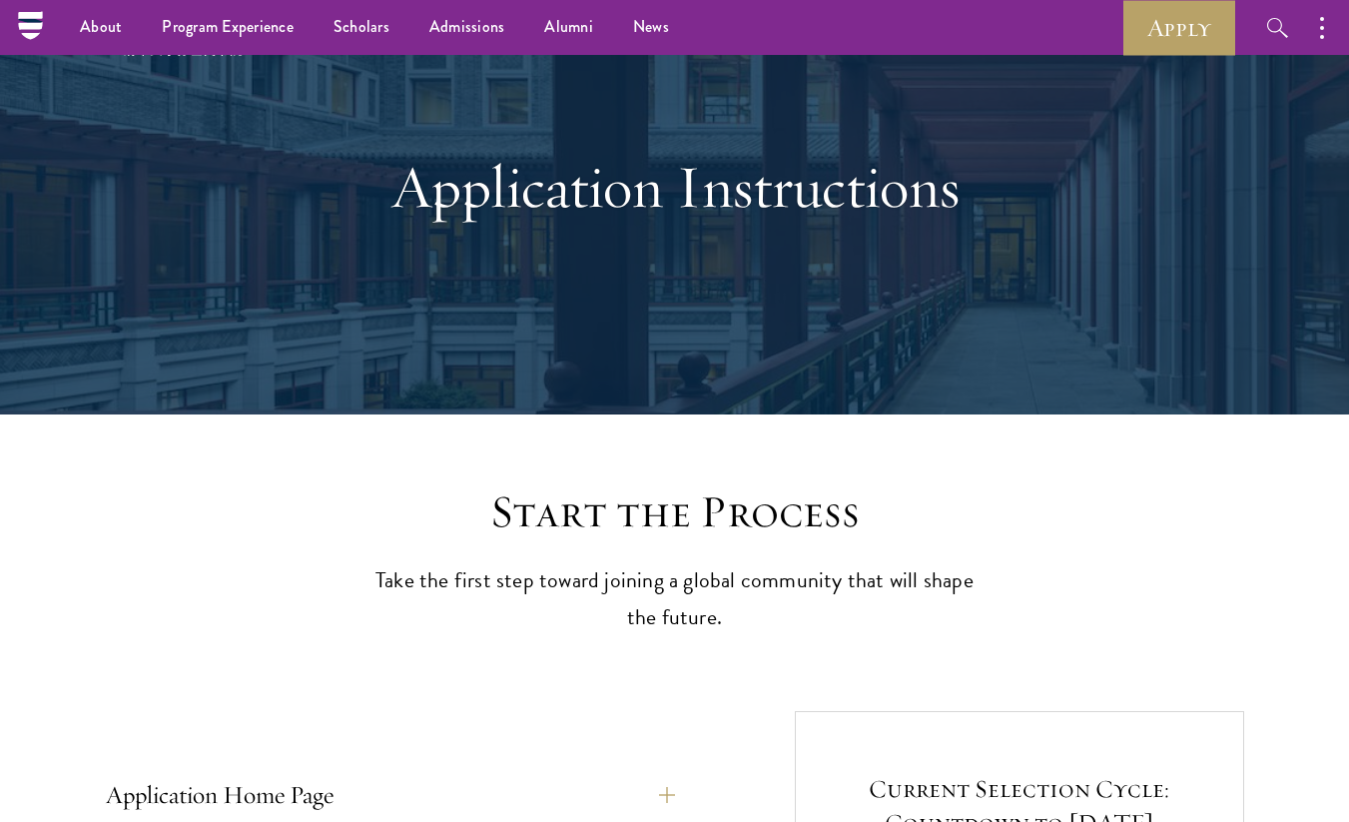
scroll to position [8, 0]
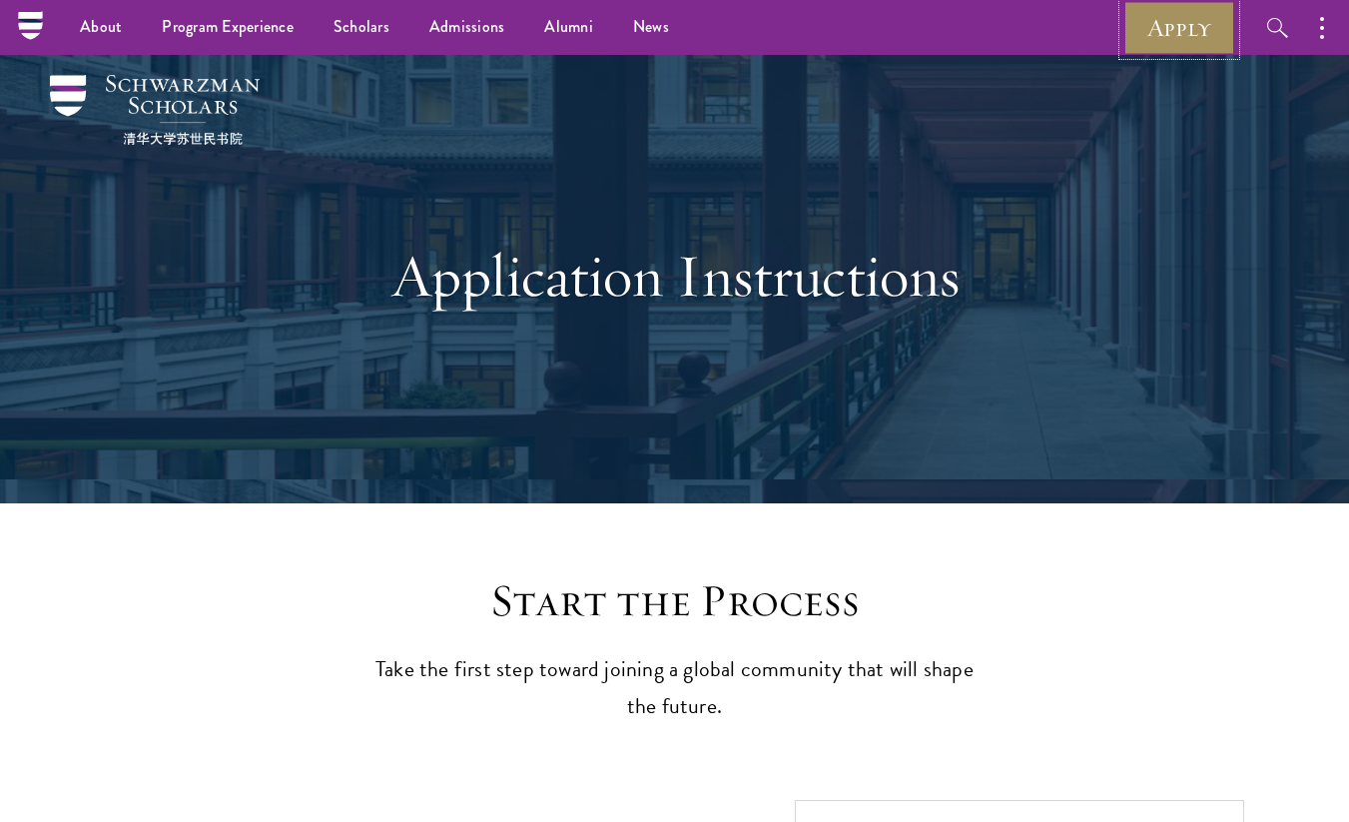
click at [1145, 20] on link "Apply" at bounding box center [1179, 27] width 112 height 55
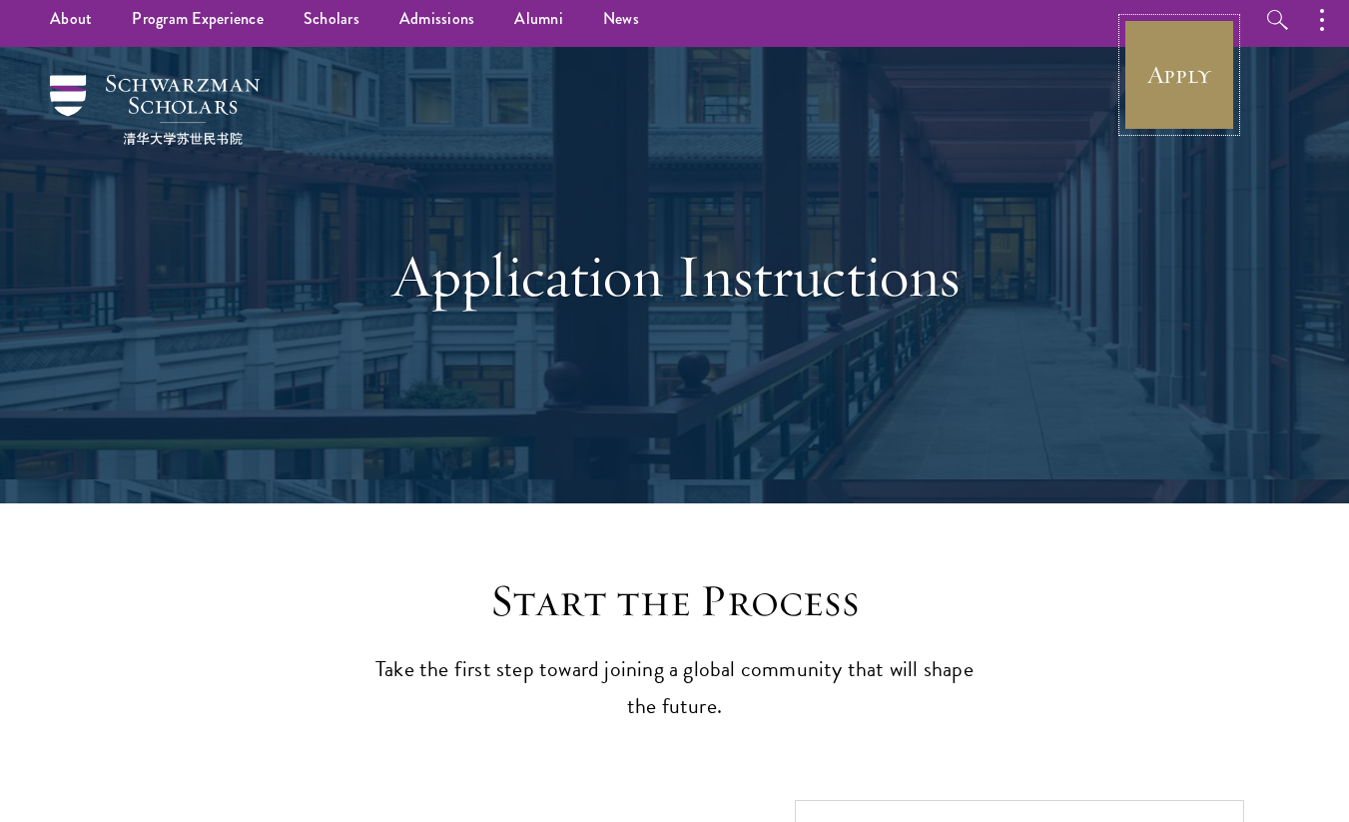
click at [1184, 54] on link "Apply" at bounding box center [1179, 75] width 112 height 112
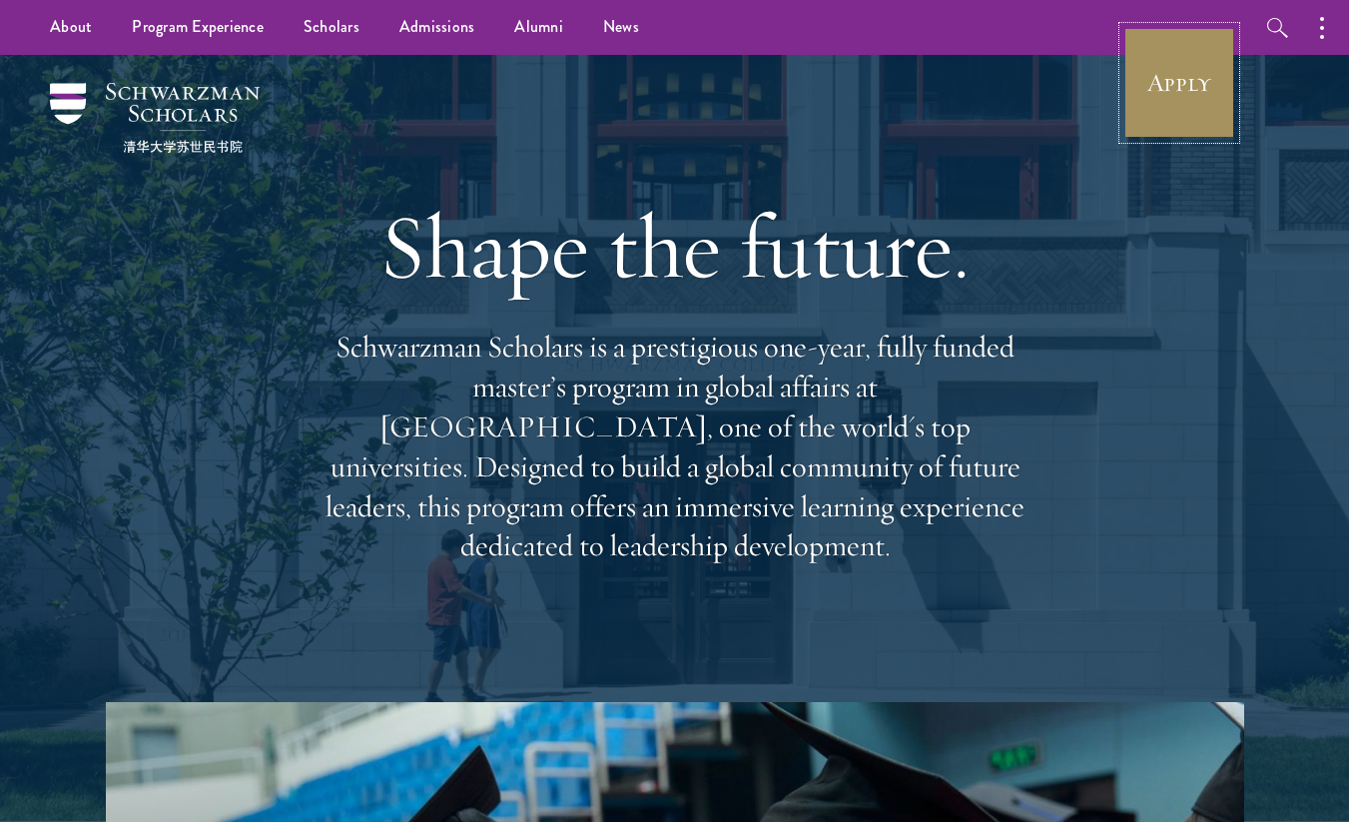
click at [1158, 91] on link "Apply" at bounding box center [1179, 83] width 112 height 112
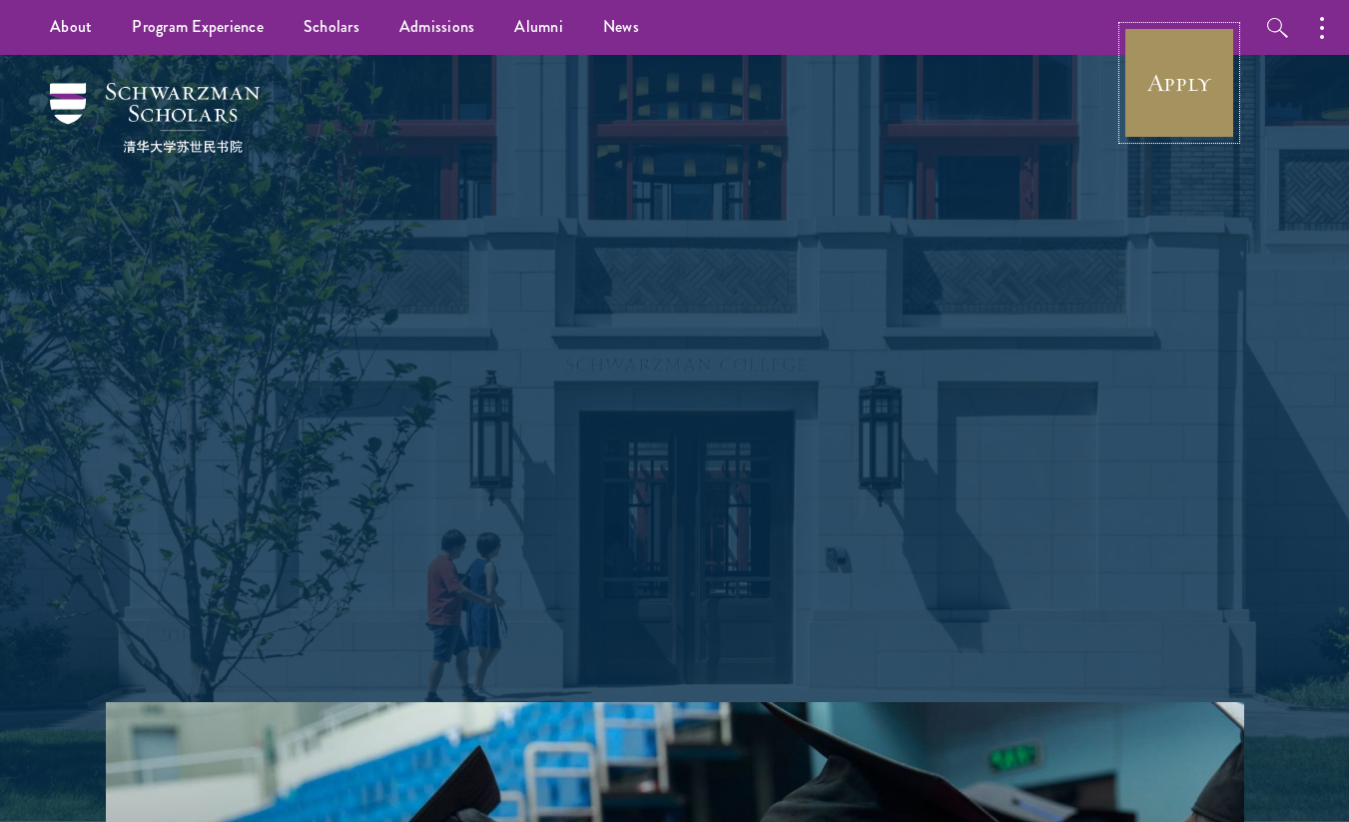
click at [1194, 76] on link "Apply" at bounding box center [1179, 83] width 112 height 112
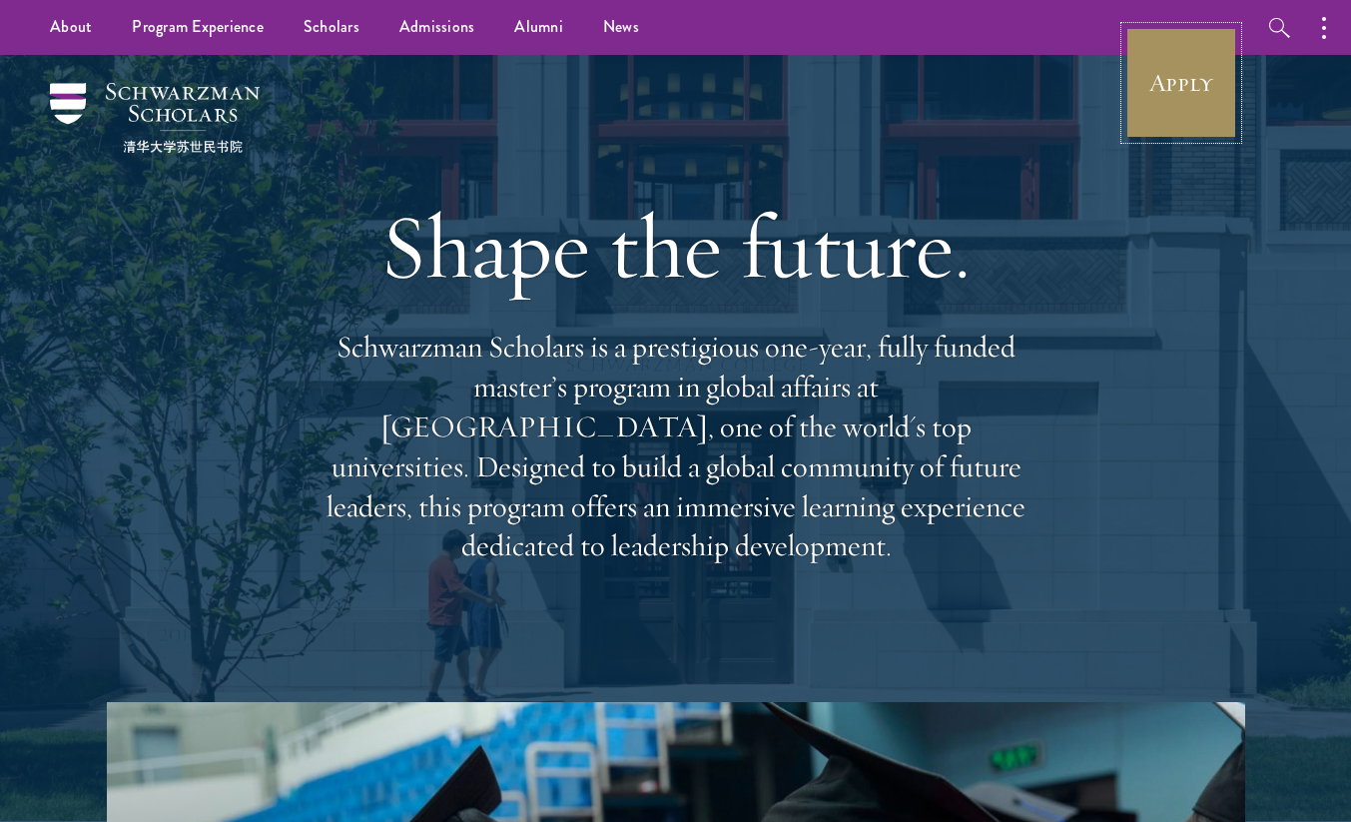
click at [1165, 103] on link "Apply" at bounding box center [1181, 83] width 112 height 112
